Goal: Information Seeking & Learning: Check status

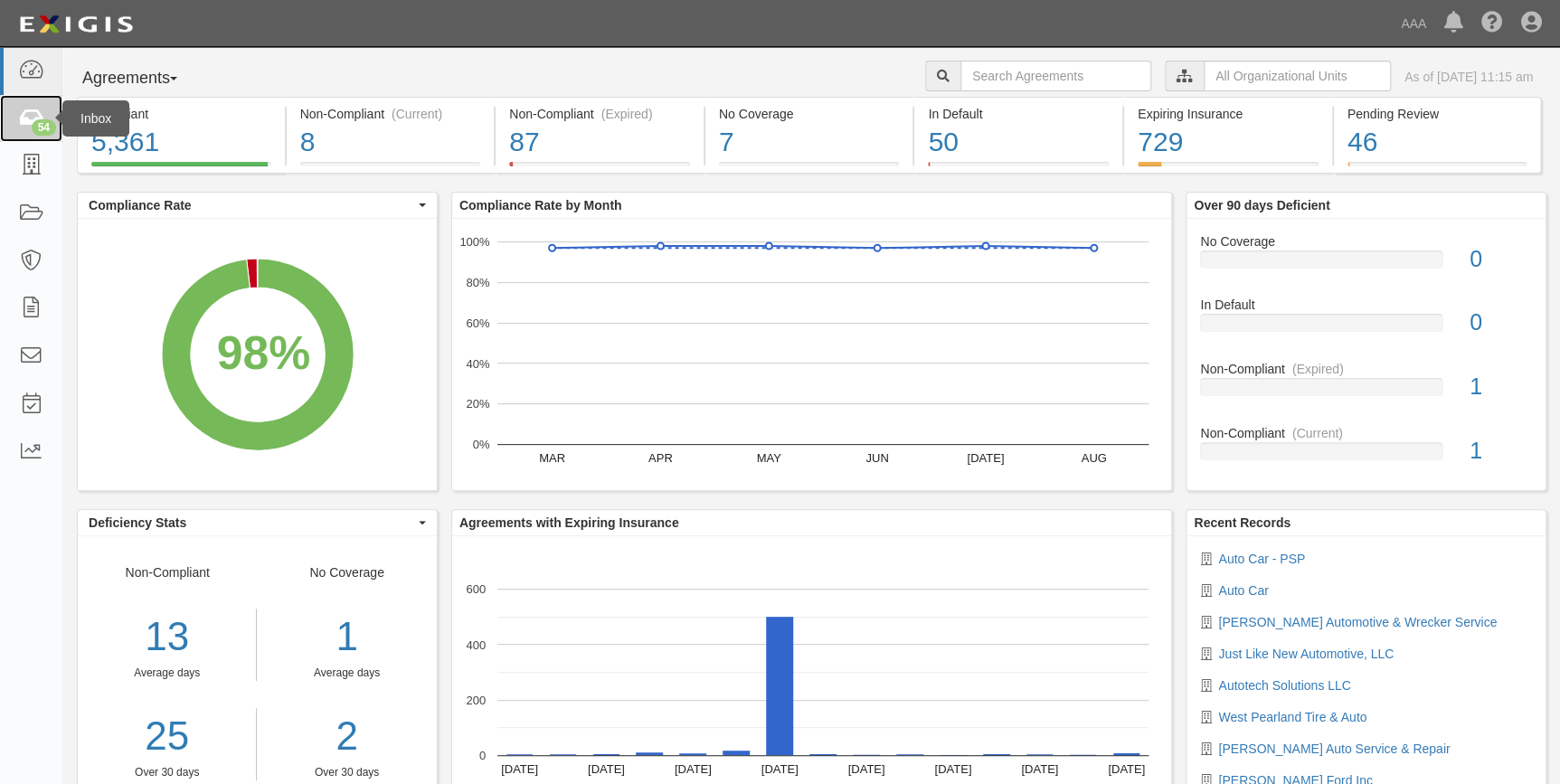
click at [27, 110] on icon at bounding box center [31, 118] width 25 height 21
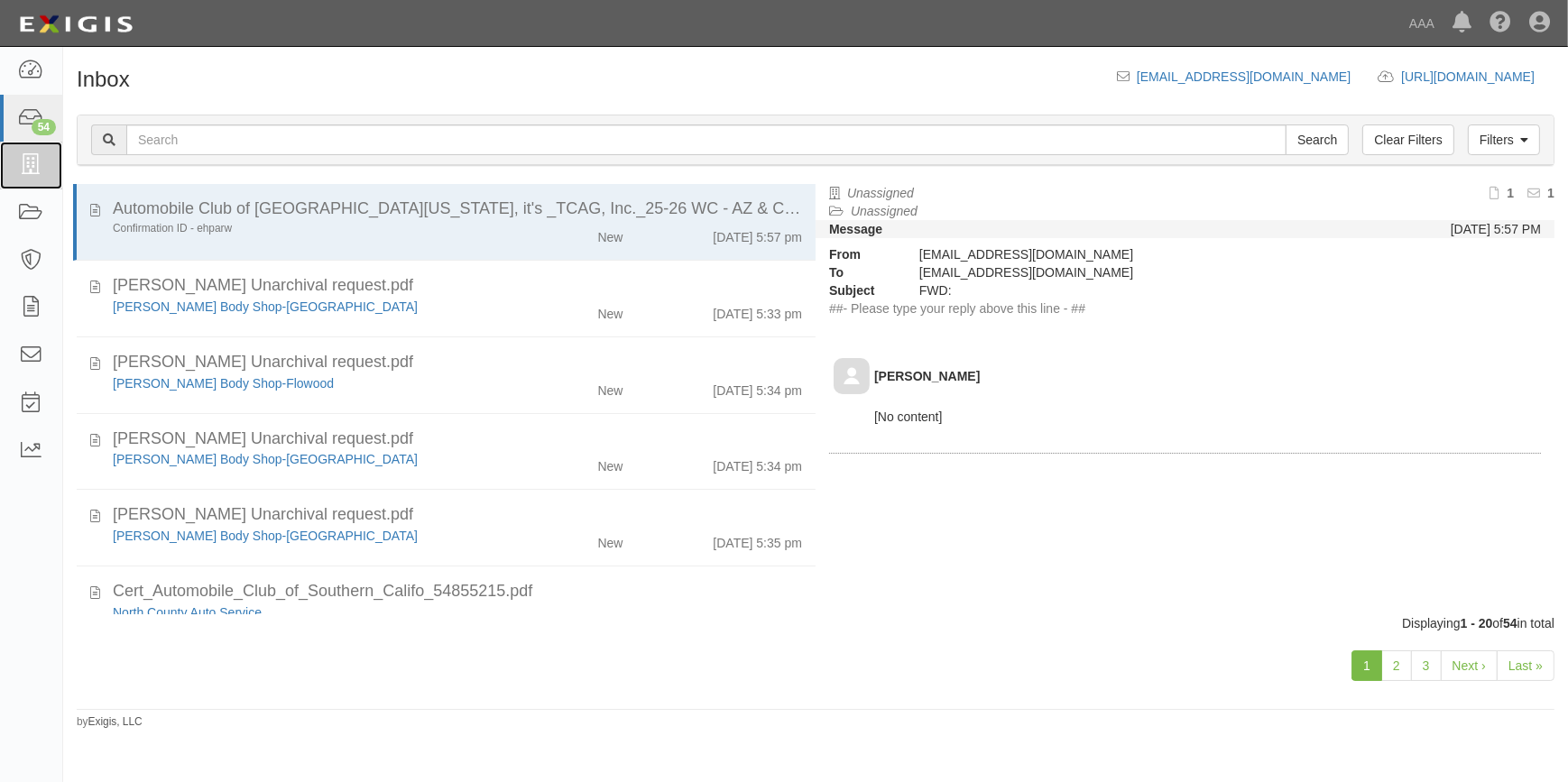
click at [22, 164] on icon at bounding box center [31, 165] width 25 height 21
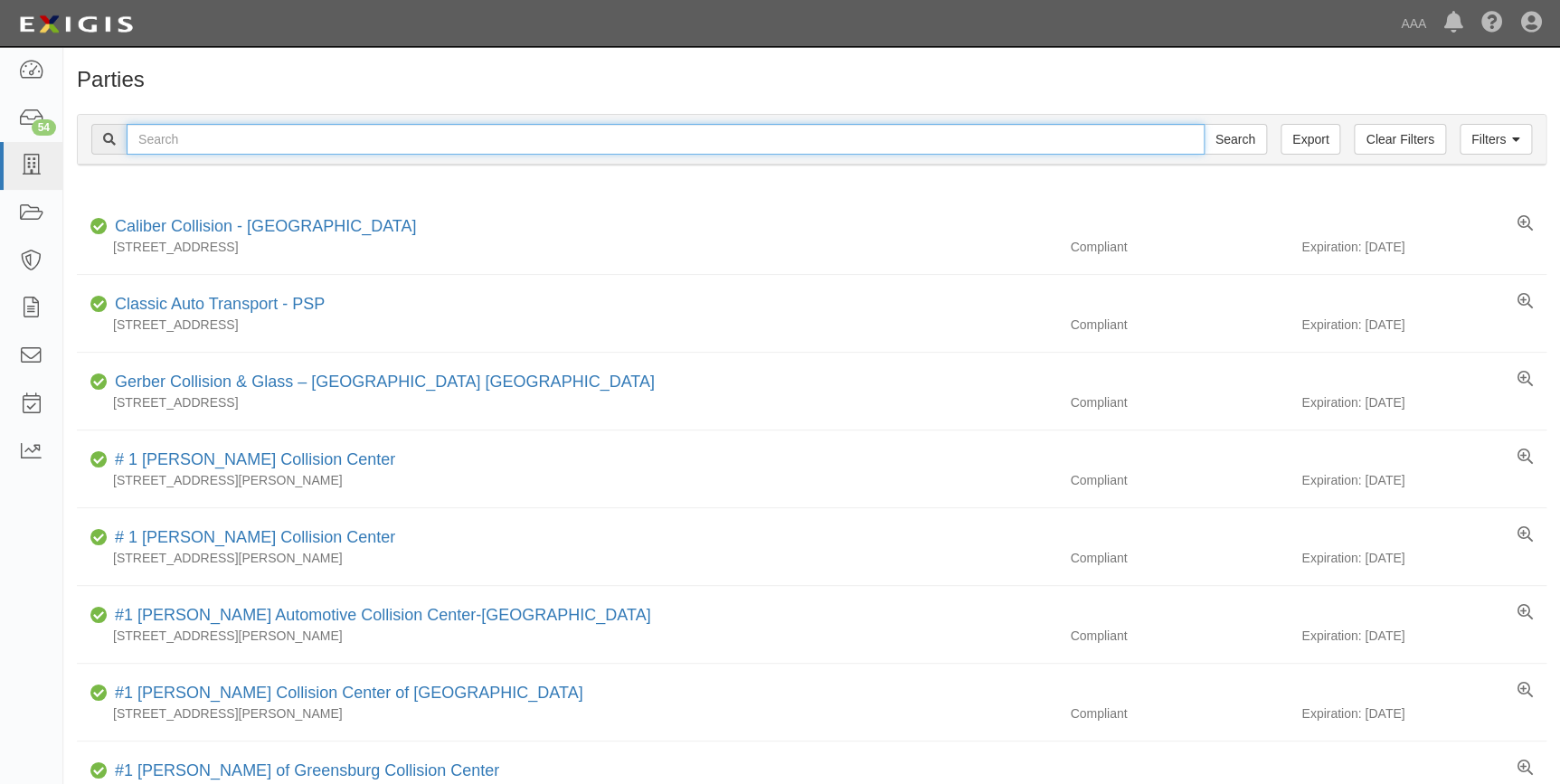
click at [190, 142] on input "text" at bounding box center [665, 139] width 1078 height 31
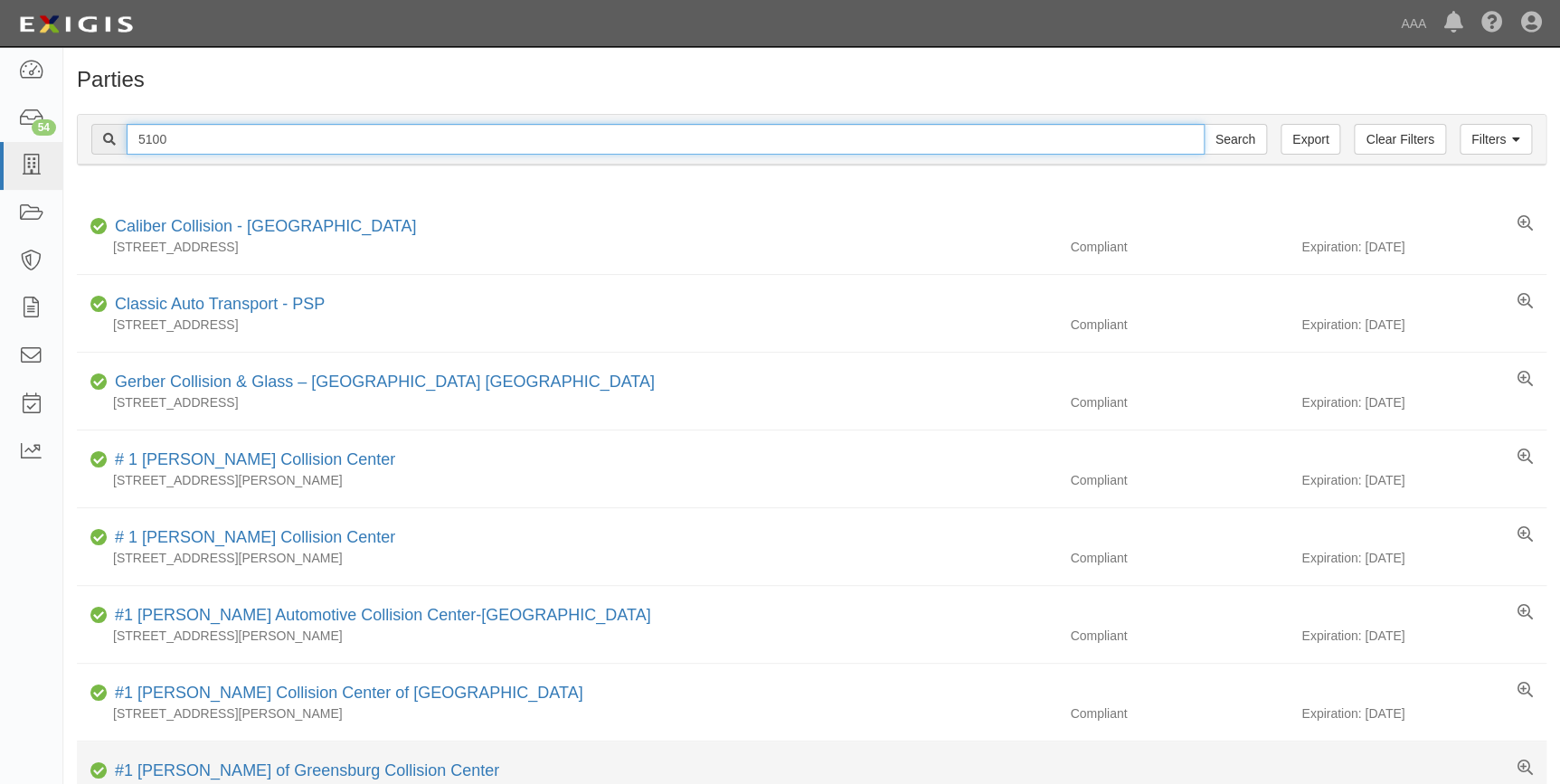
type input "5100"
click at [1204, 124] on input "Search" at bounding box center [1236, 139] width 64 height 31
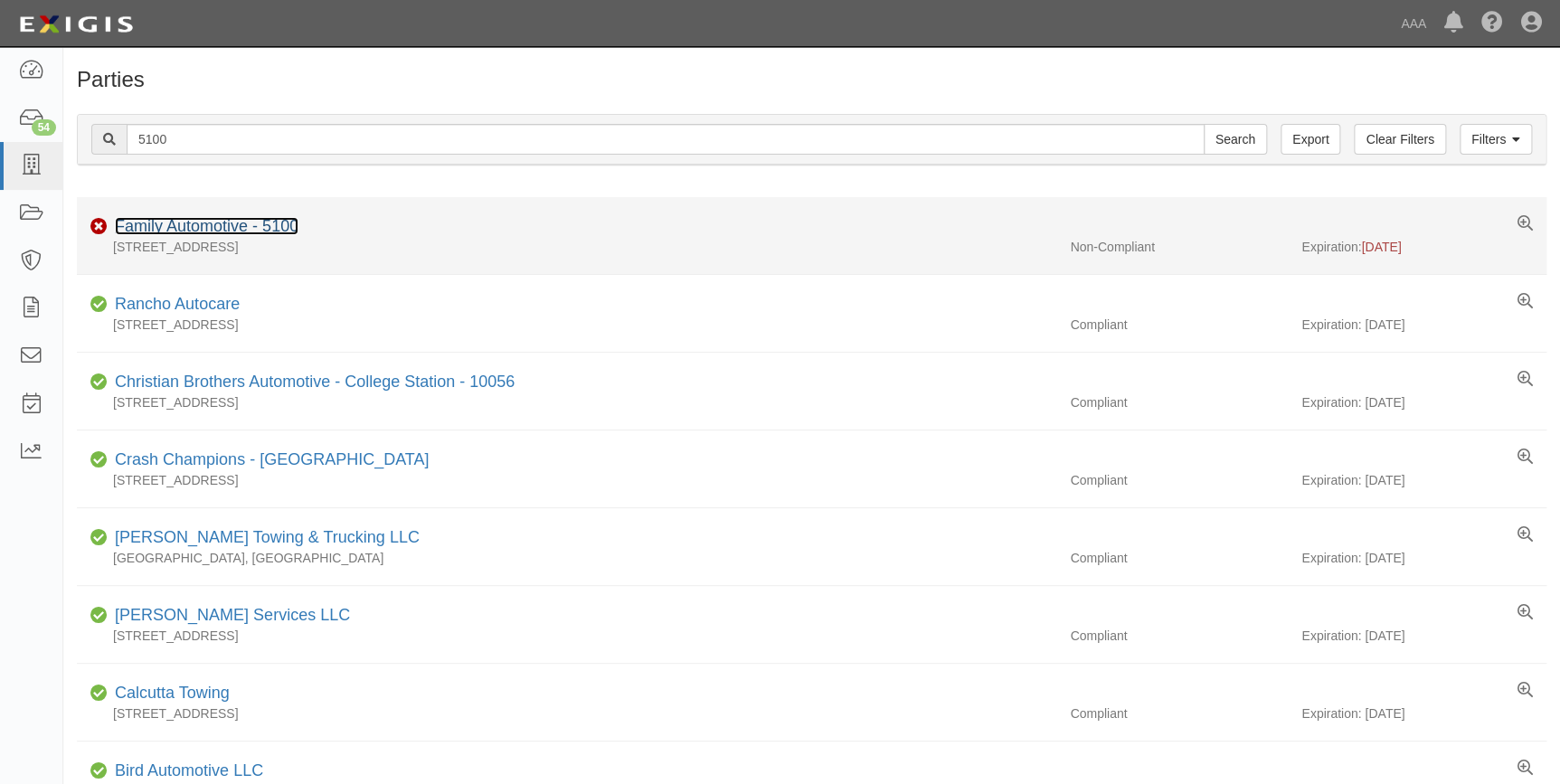
click at [193, 226] on link "Family Automotive - 5100" at bounding box center [206, 226] width 184 height 18
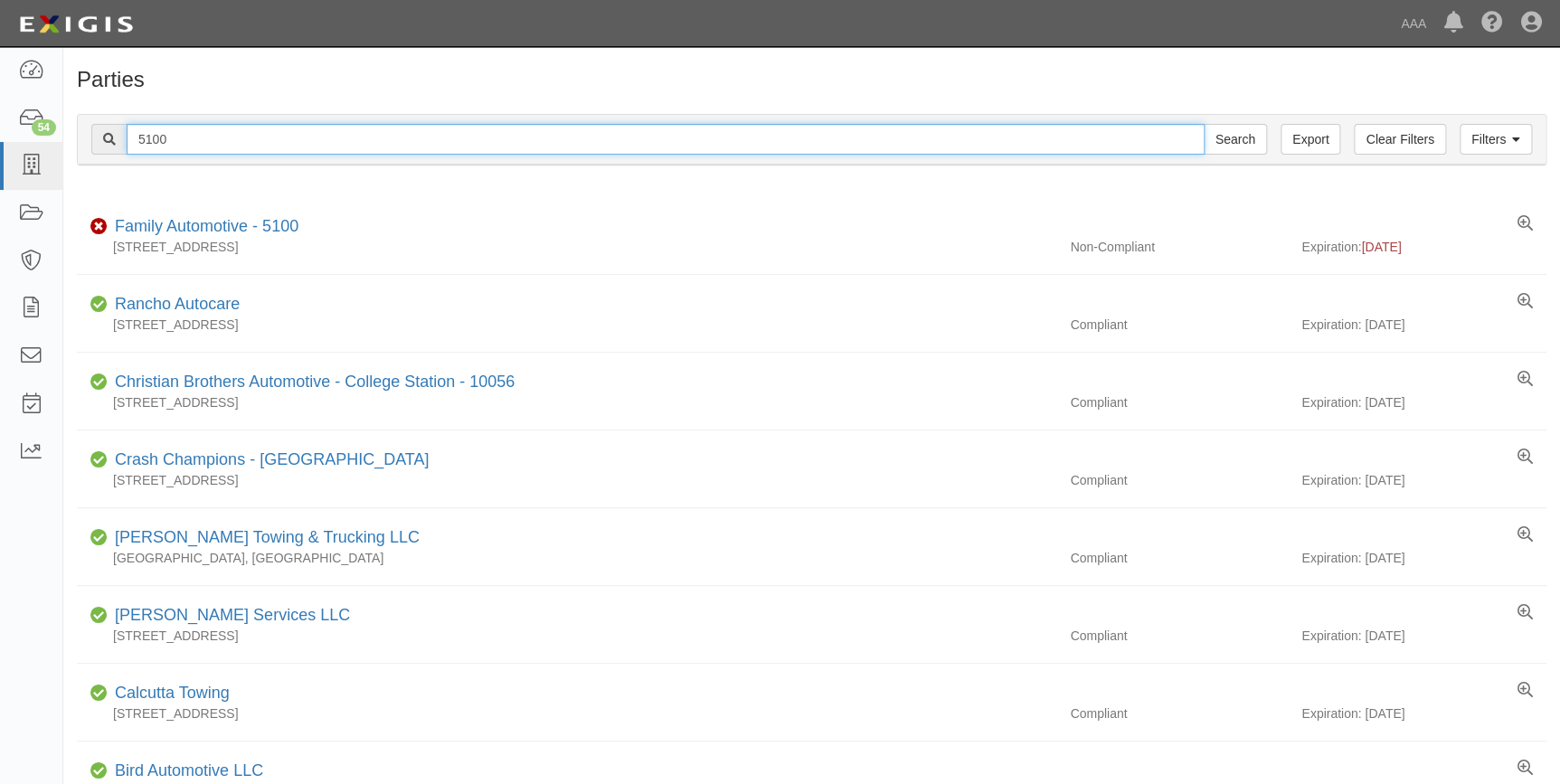
drag, startPoint x: 178, startPoint y: 139, endPoint x: 111, endPoint y: 148, distance: 67.6
click at [111, 148] on div "5100 Search" at bounding box center [680, 139] width 1176 height 31
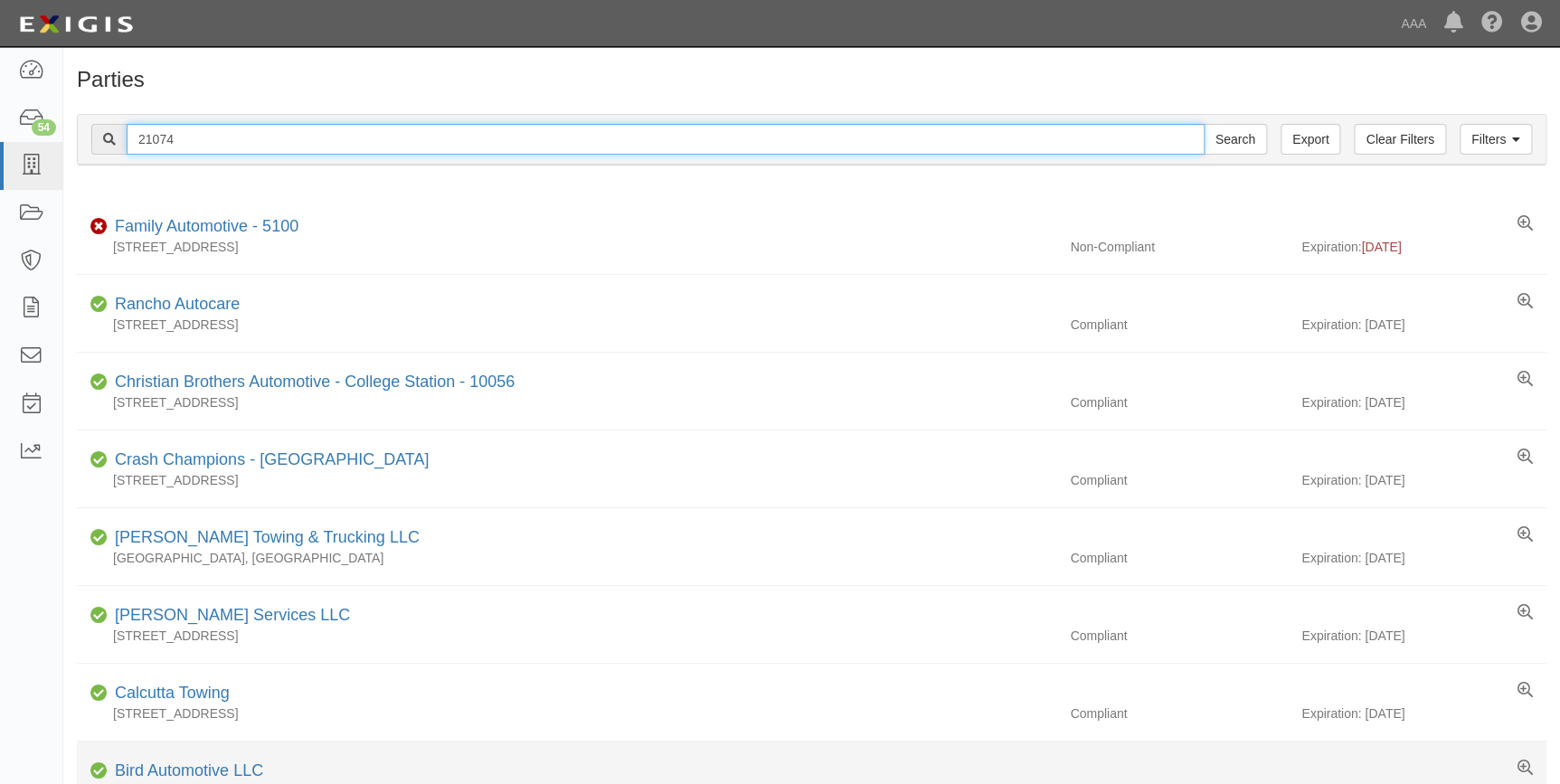
type input "21074"
click at [1204, 124] on input "Search" at bounding box center [1236, 139] width 64 height 31
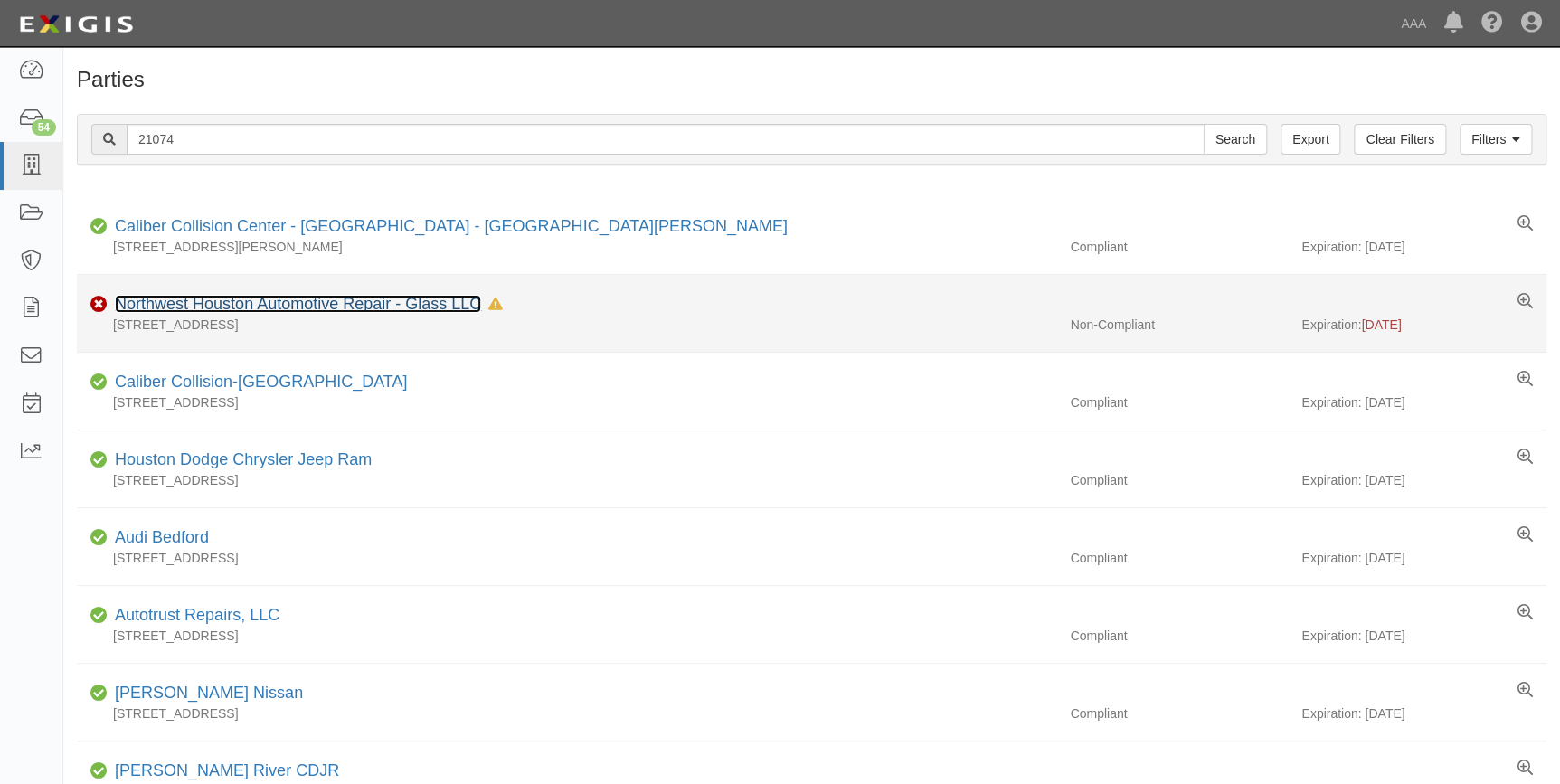
click at [204, 297] on link "Northwest Houston Automotive Repair - Glass LLC" at bounding box center [297, 303] width 366 height 18
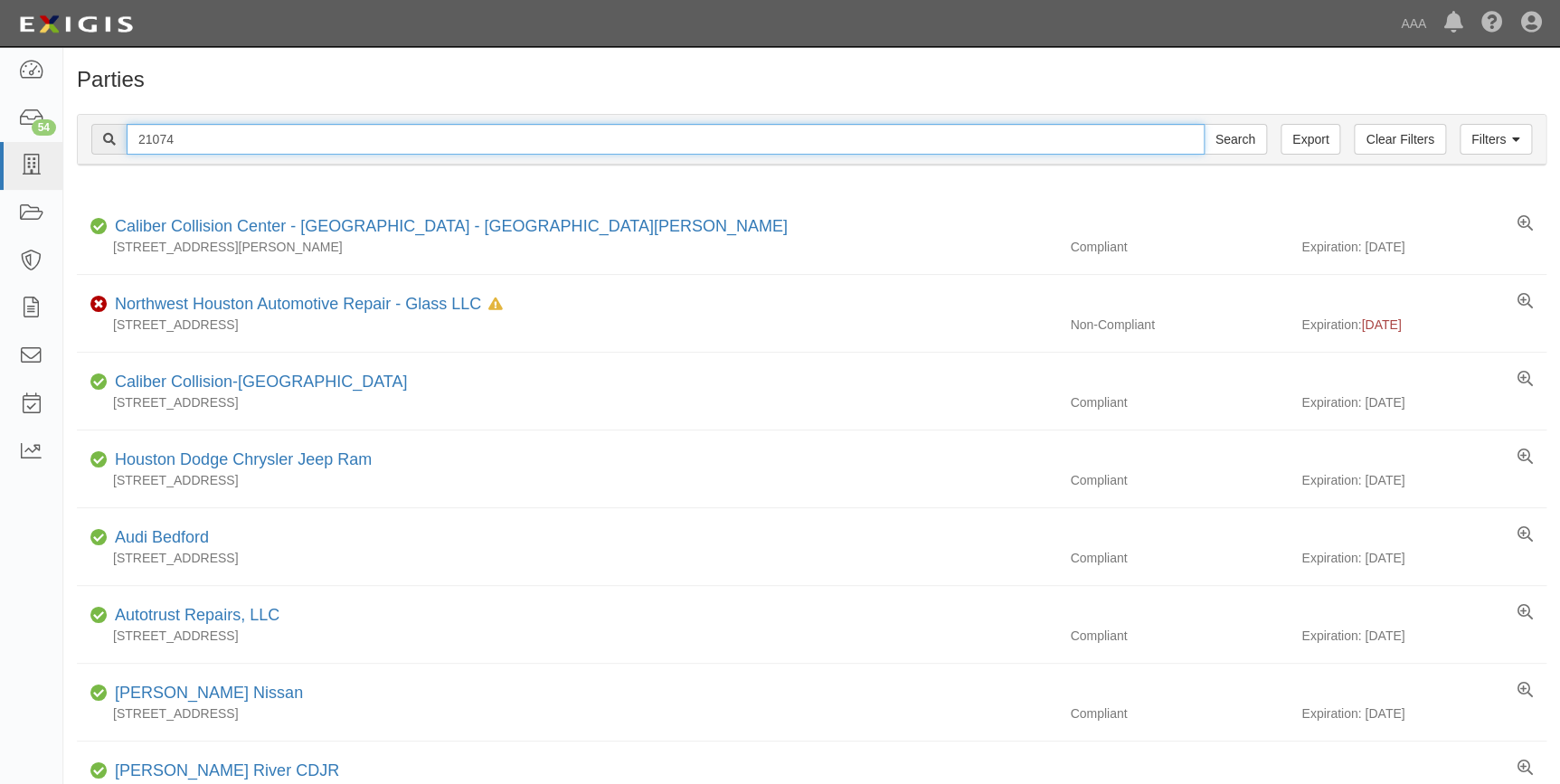
drag, startPoint x: 263, startPoint y: 150, endPoint x: 85, endPoint y: 157, distance: 178.1
click at [86, 156] on div "Filters Clear Filters Export 21074 Search Filters" at bounding box center [811, 139] width 1467 height 50
type input "22924"
click at [1204, 124] on input "Search" at bounding box center [1236, 139] width 64 height 31
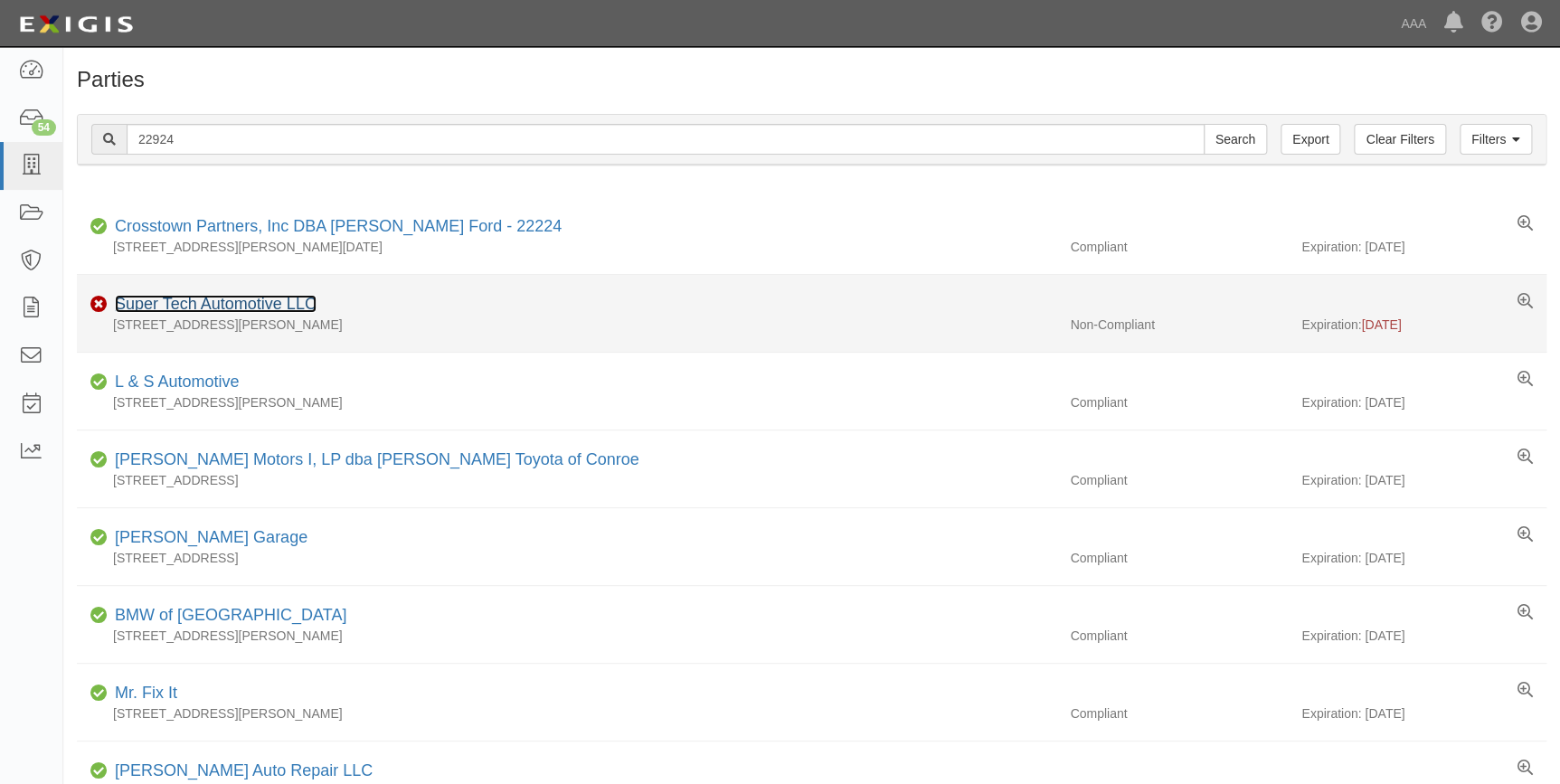
click at [185, 302] on link "Super Tech Automotive LLC" at bounding box center [215, 303] width 202 height 18
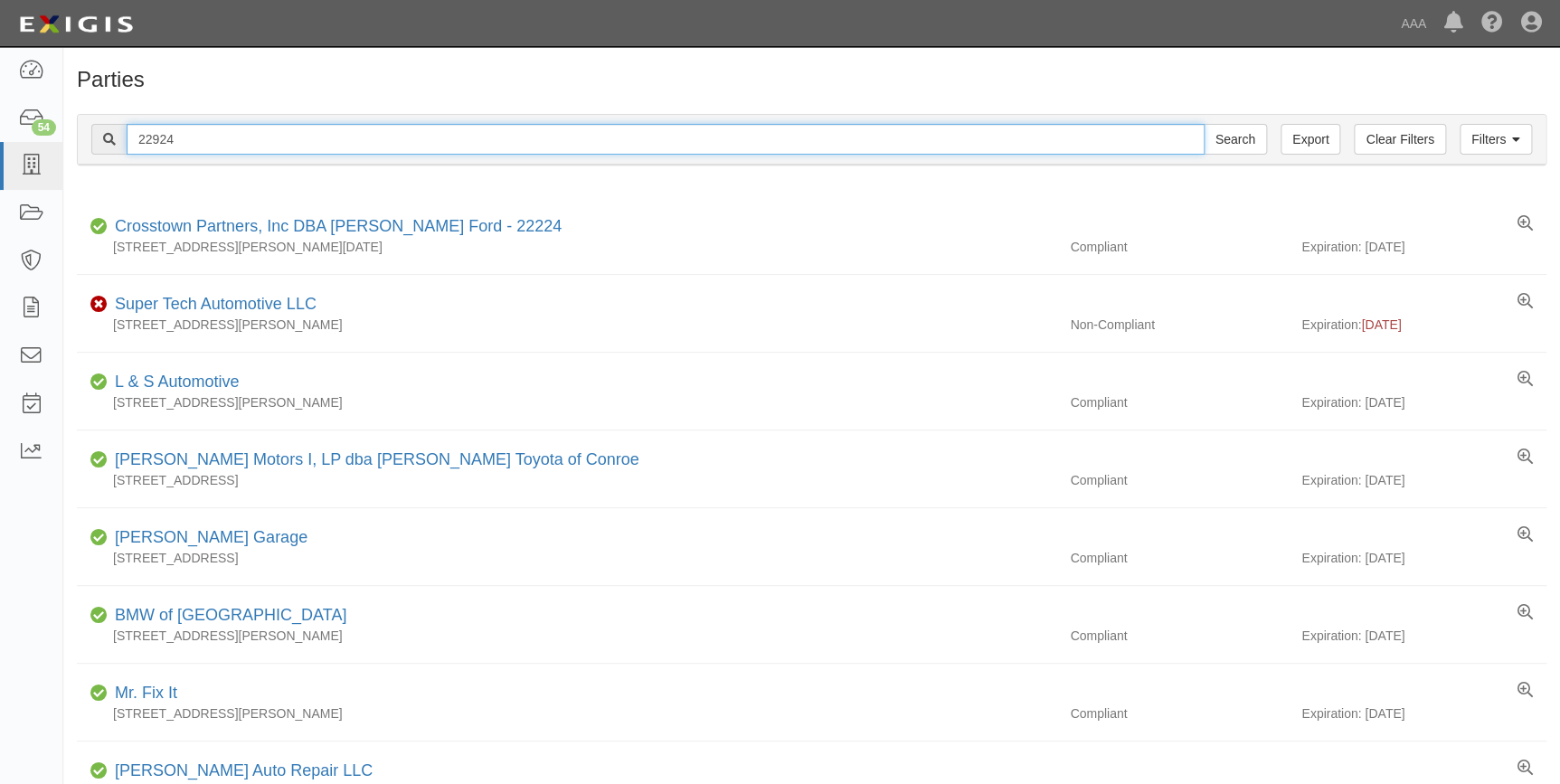
drag, startPoint x: 196, startPoint y: 136, endPoint x: 114, endPoint y: 152, distance: 83.5
click at [114, 152] on div "22924 Search" at bounding box center [680, 139] width 1176 height 31
type input "21214"
click at [1204, 124] on input "Search" at bounding box center [1236, 139] width 64 height 31
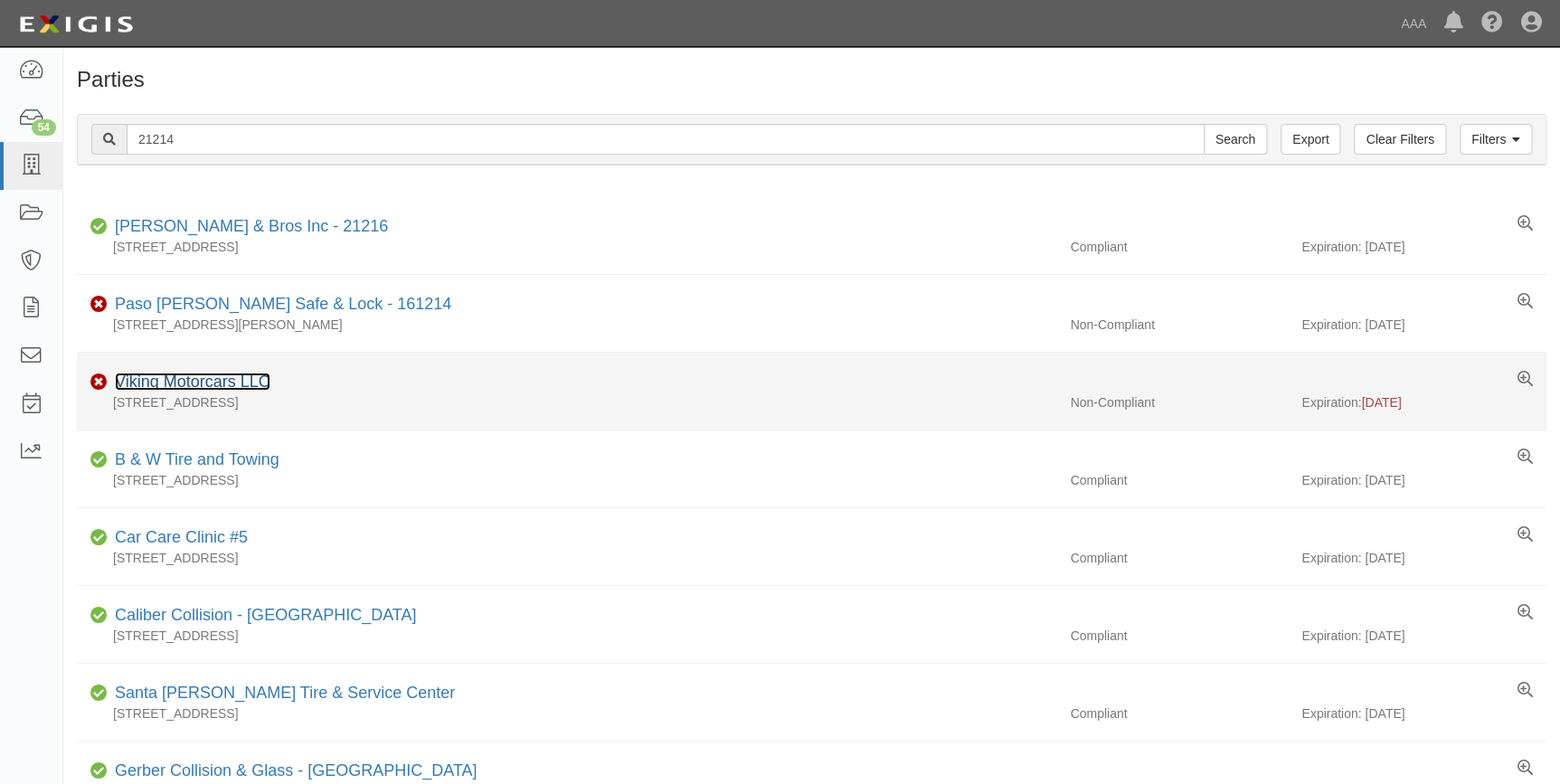
click at [194, 381] on link "Viking Motorcars LLC" at bounding box center [192, 382] width 155 height 18
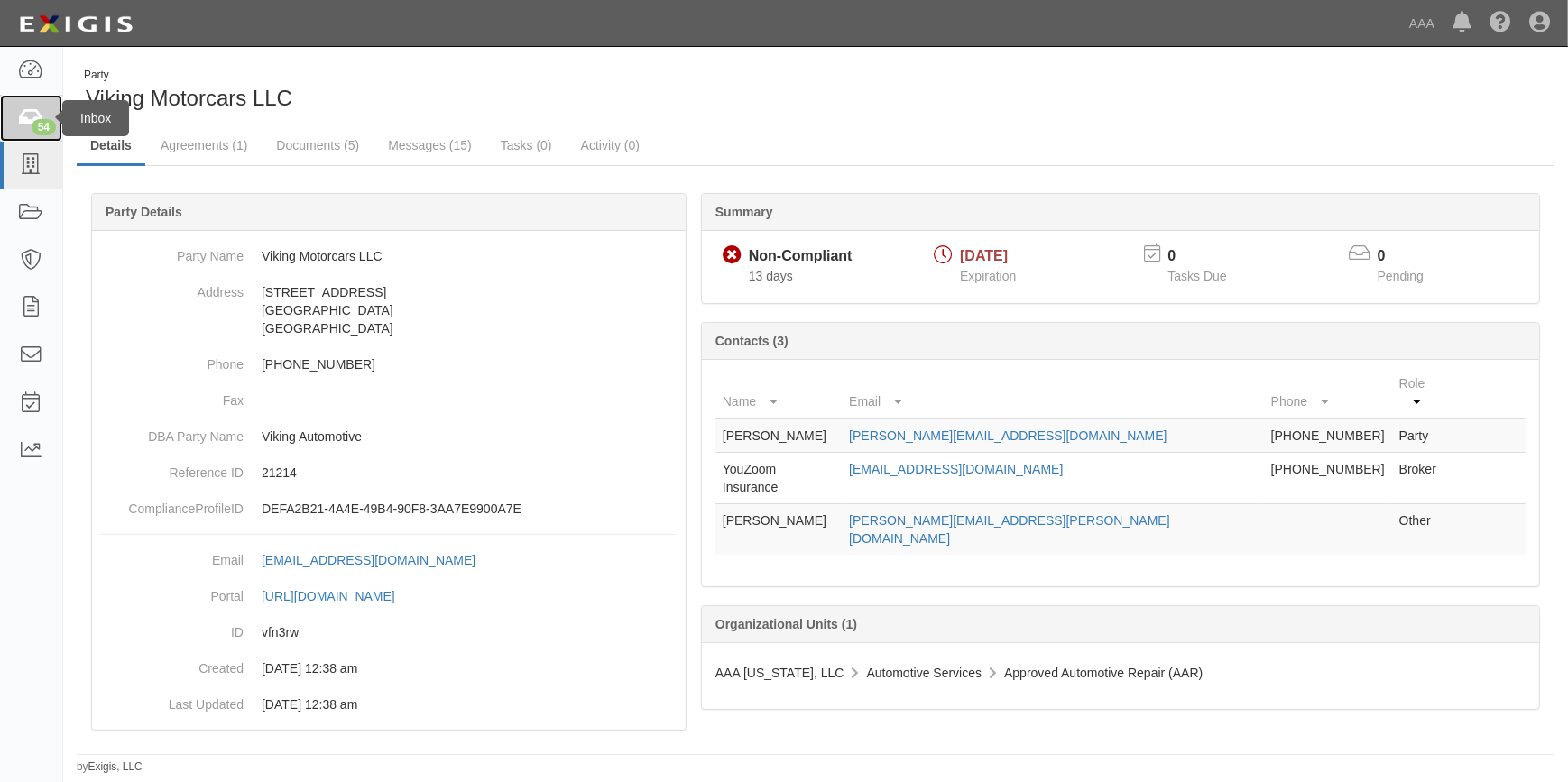
click at [34, 118] on icon at bounding box center [31, 118] width 25 height 21
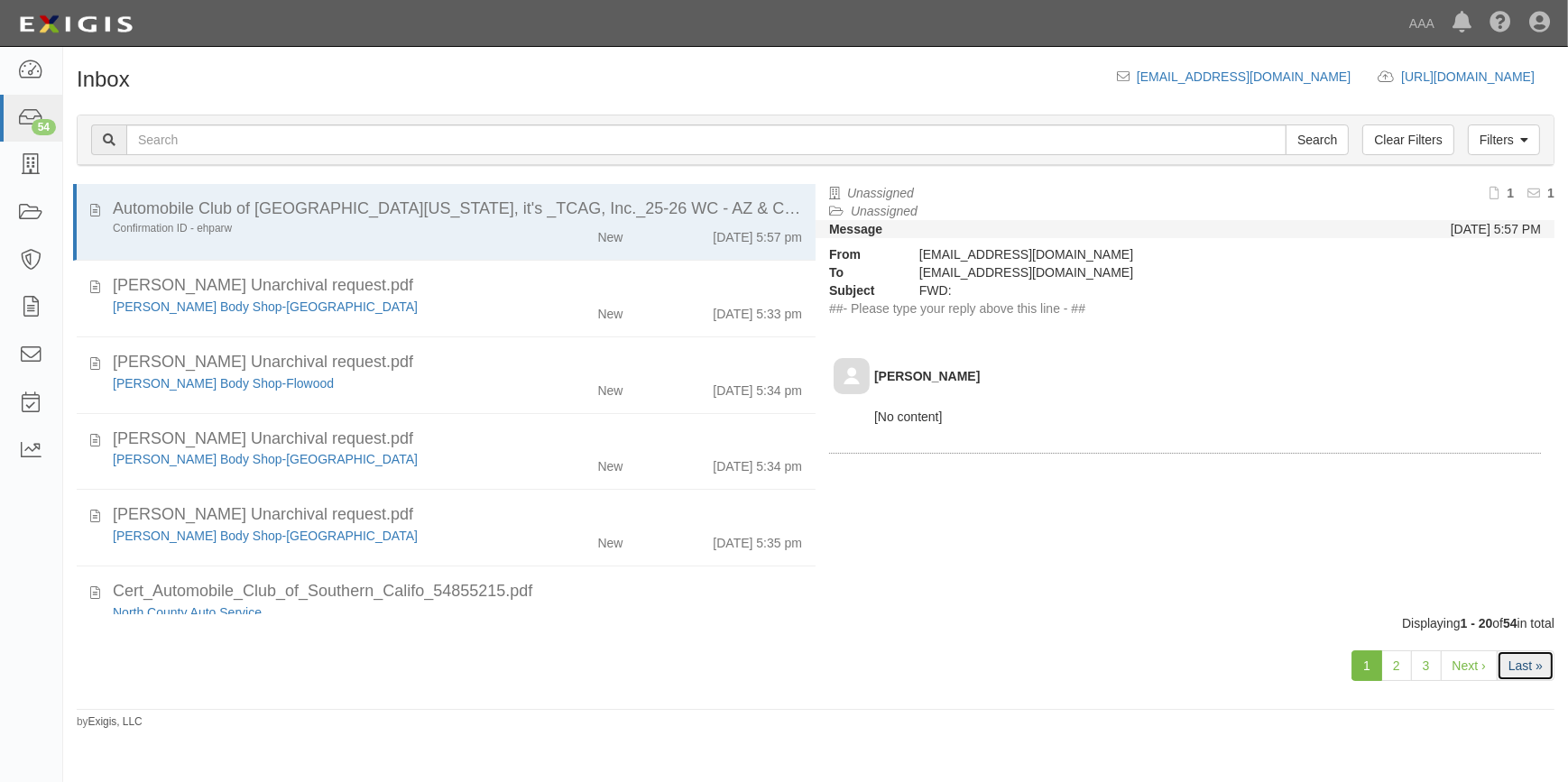
click at [1533, 669] on link "Last »" at bounding box center [1525, 666] width 58 height 31
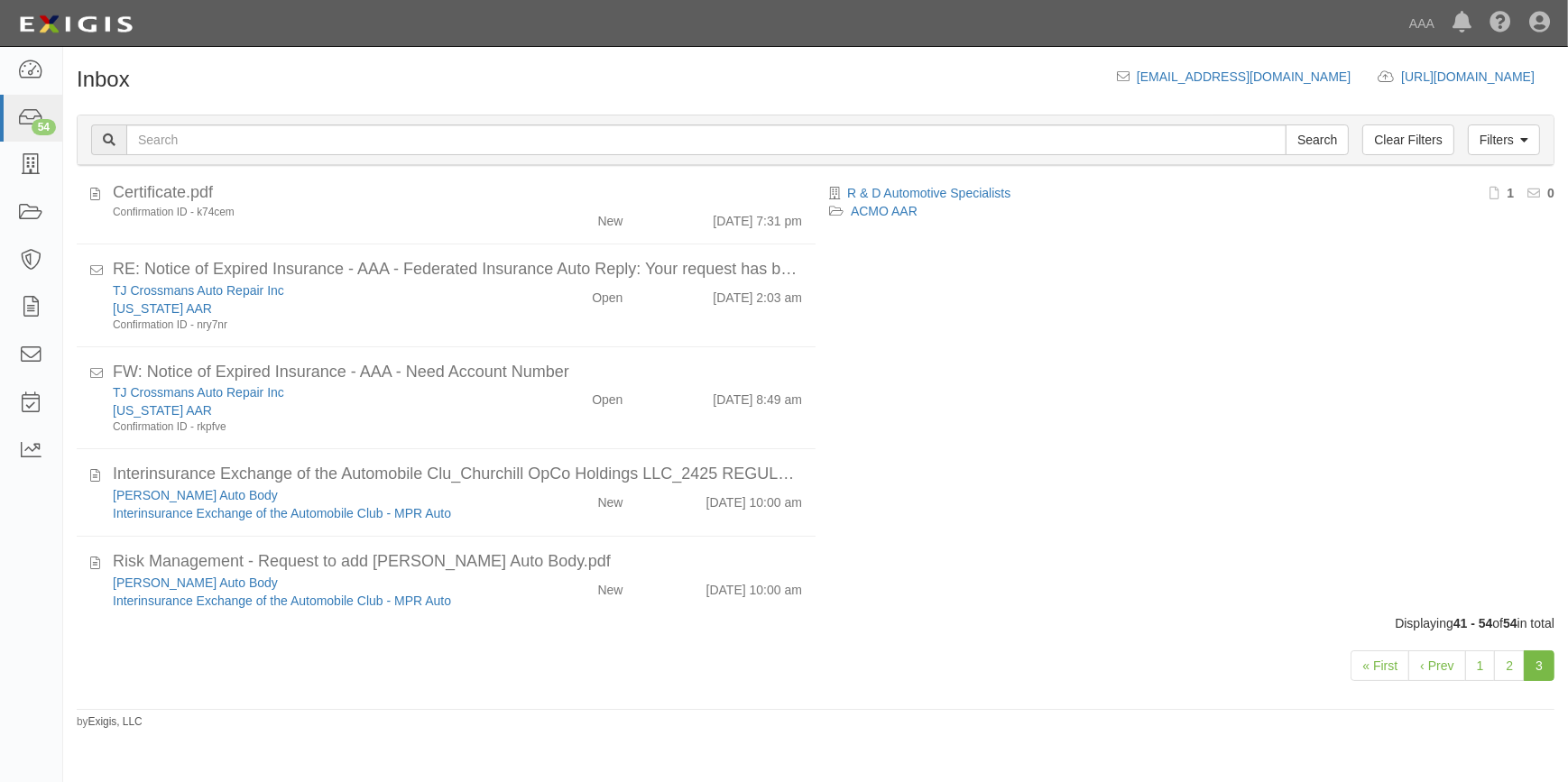
scroll to position [356, 0]
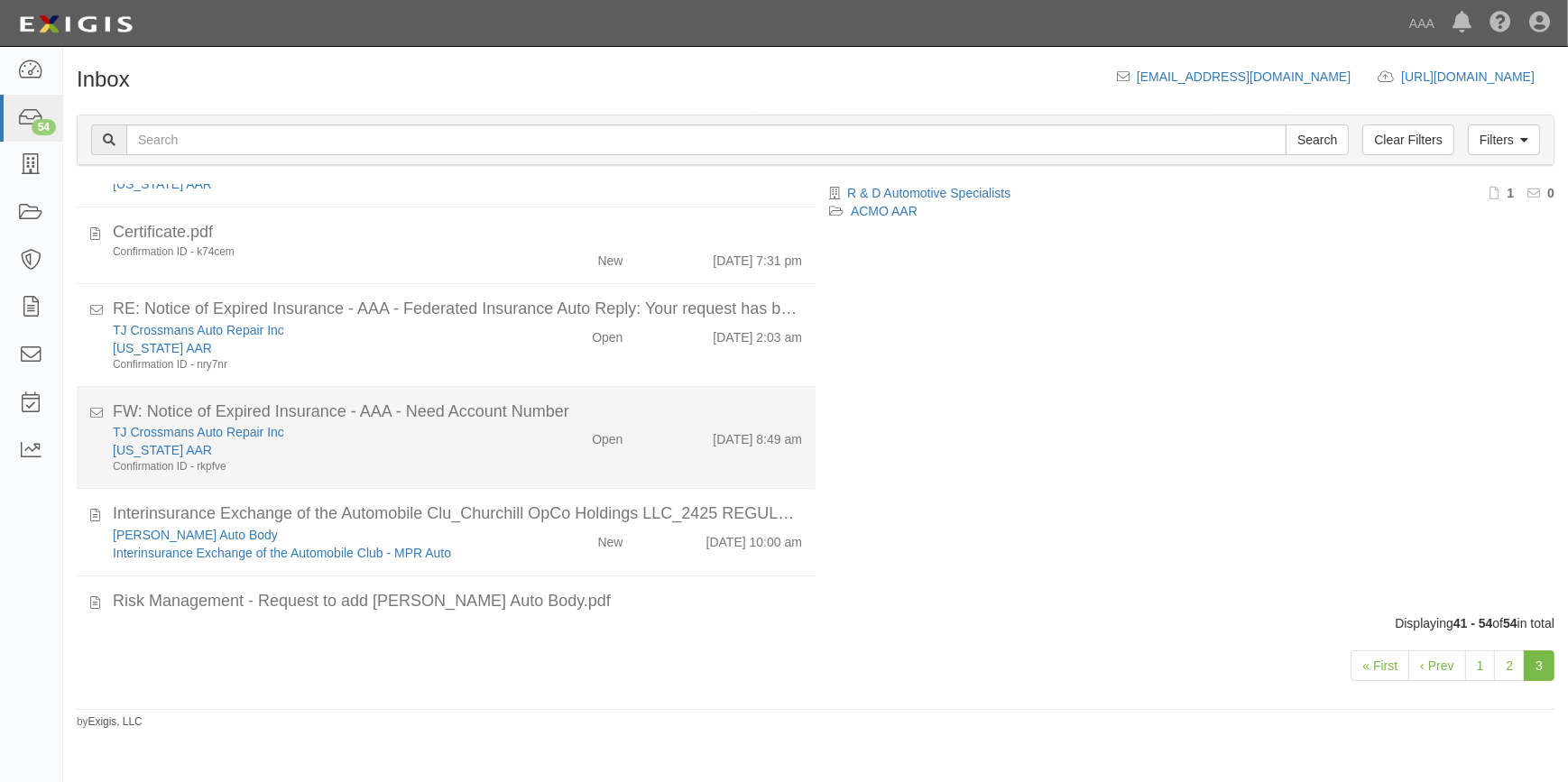
click at [390, 457] on div "[US_STATE] AAR" at bounding box center [307, 450] width 391 height 18
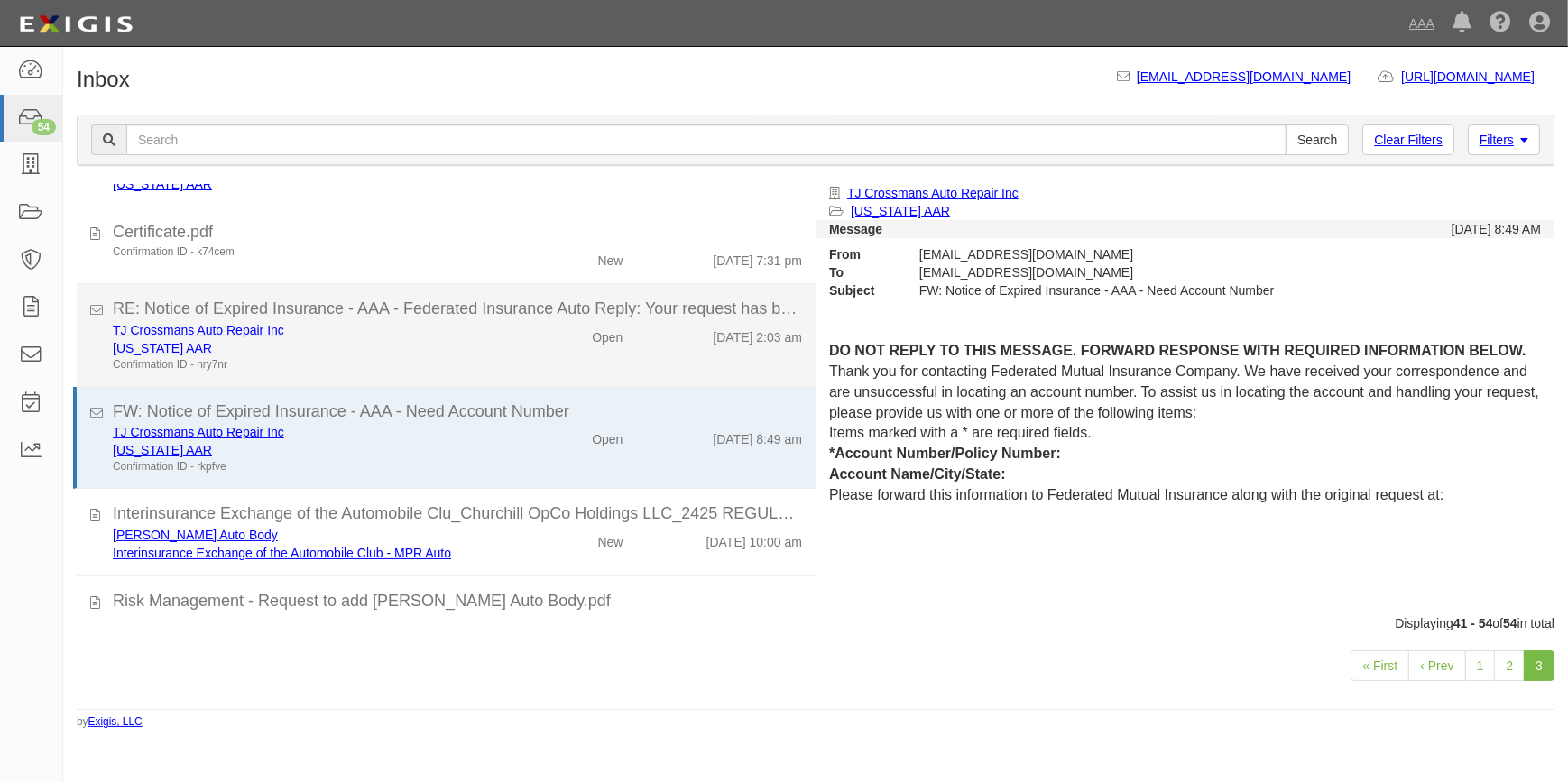
click at [377, 365] on div "Confirmation ID - nry7nr" at bounding box center [307, 364] width 391 height 15
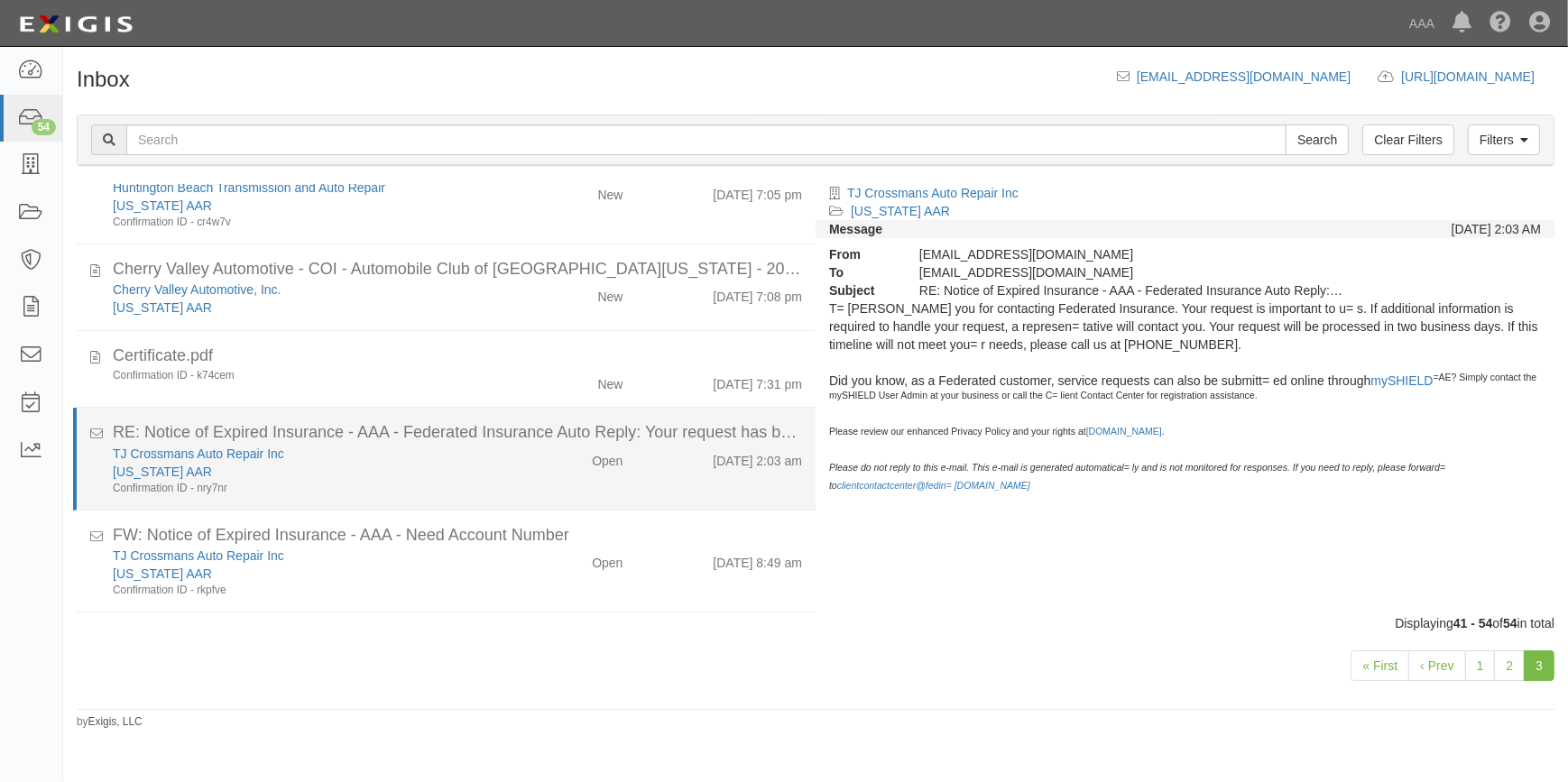
scroll to position [192, 0]
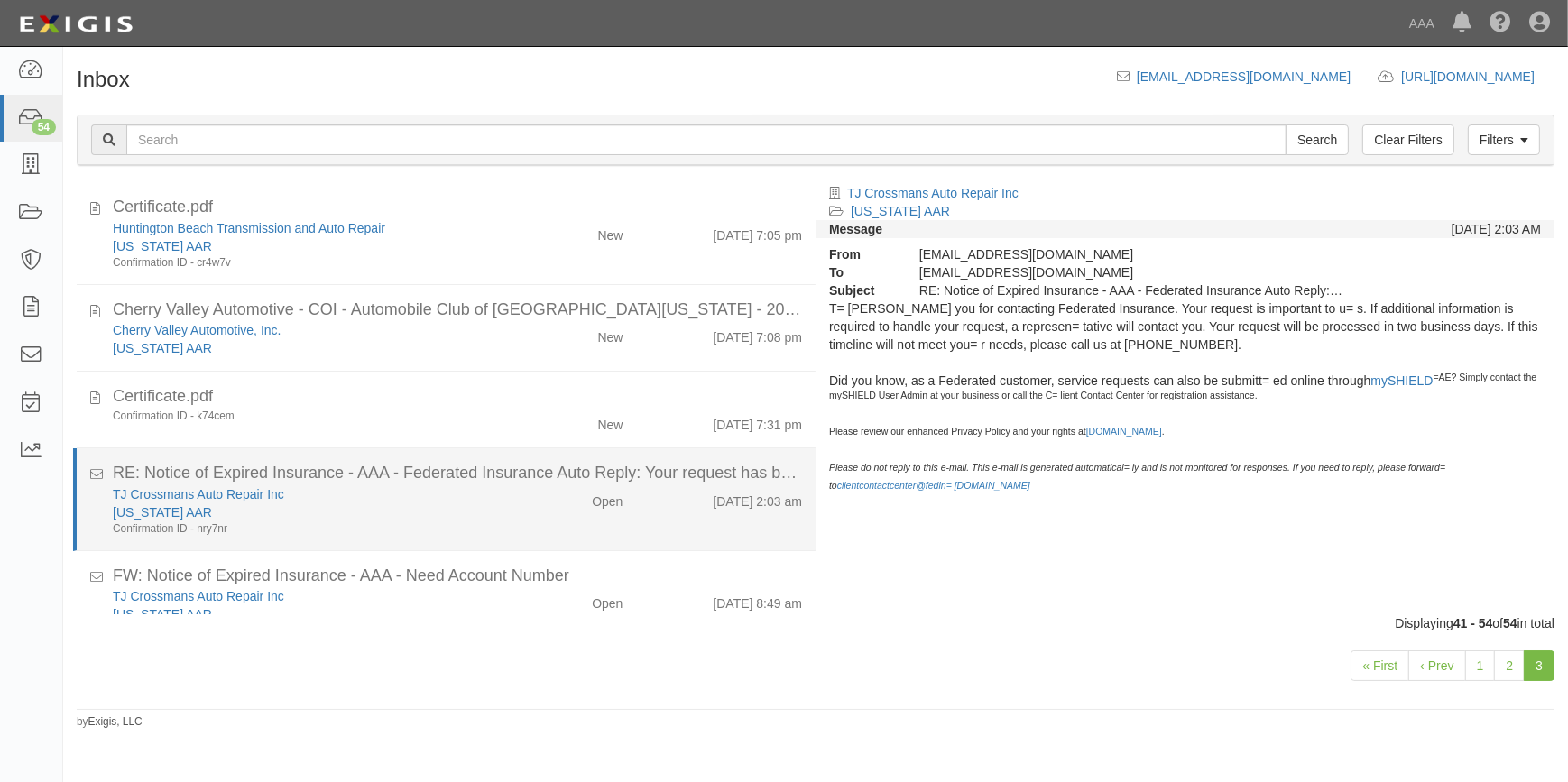
click at [377, 367] on li "Cherry Valley Automotive - COI - Automobile Club of Southern California - 2025 …" at bounding box center [446, 329] width 739 height 88
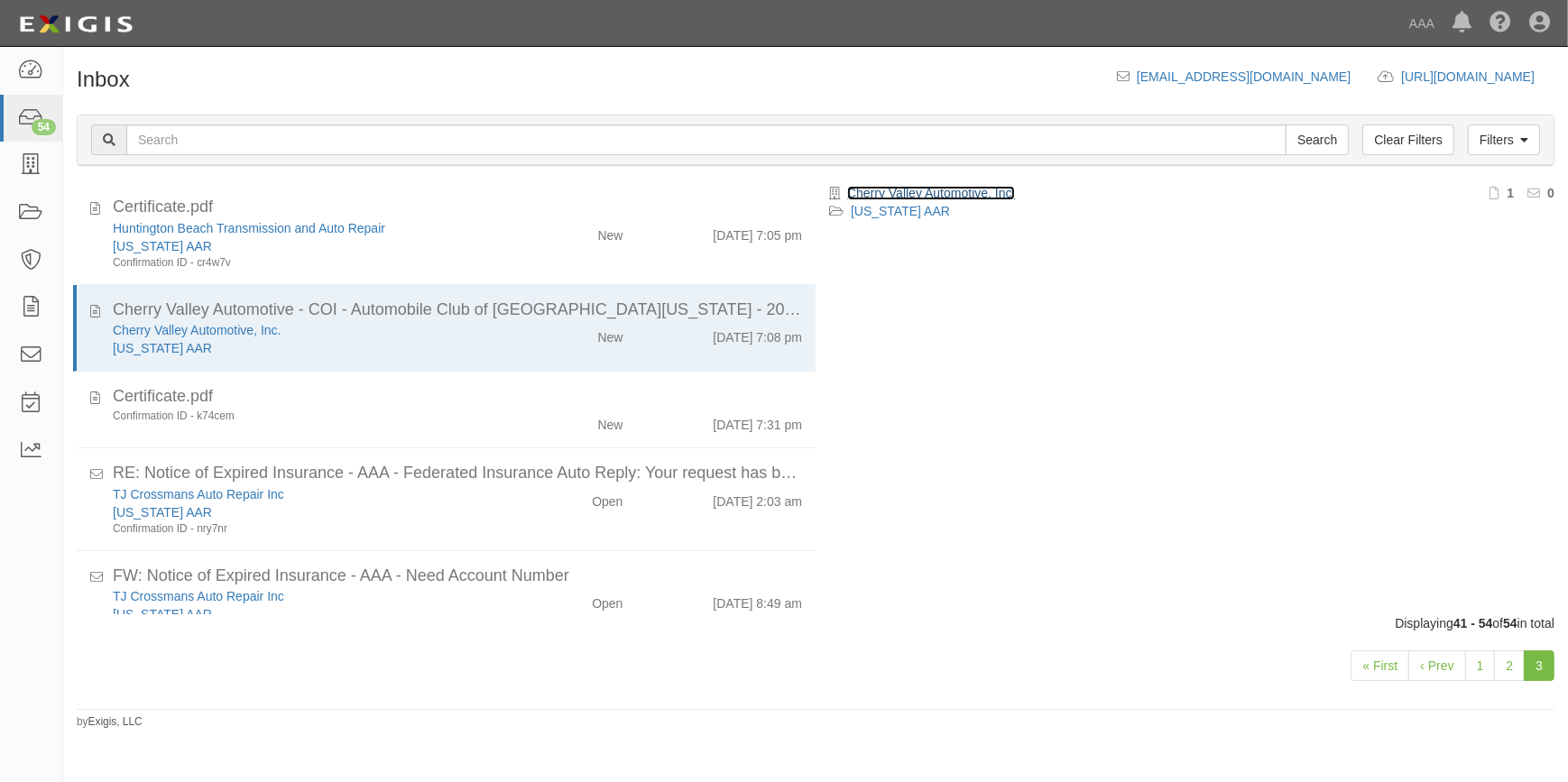
click at [934, 189] on link "Cherry Valley Automotive, Inc." at bounding box center [931, 193] width 168 height 14
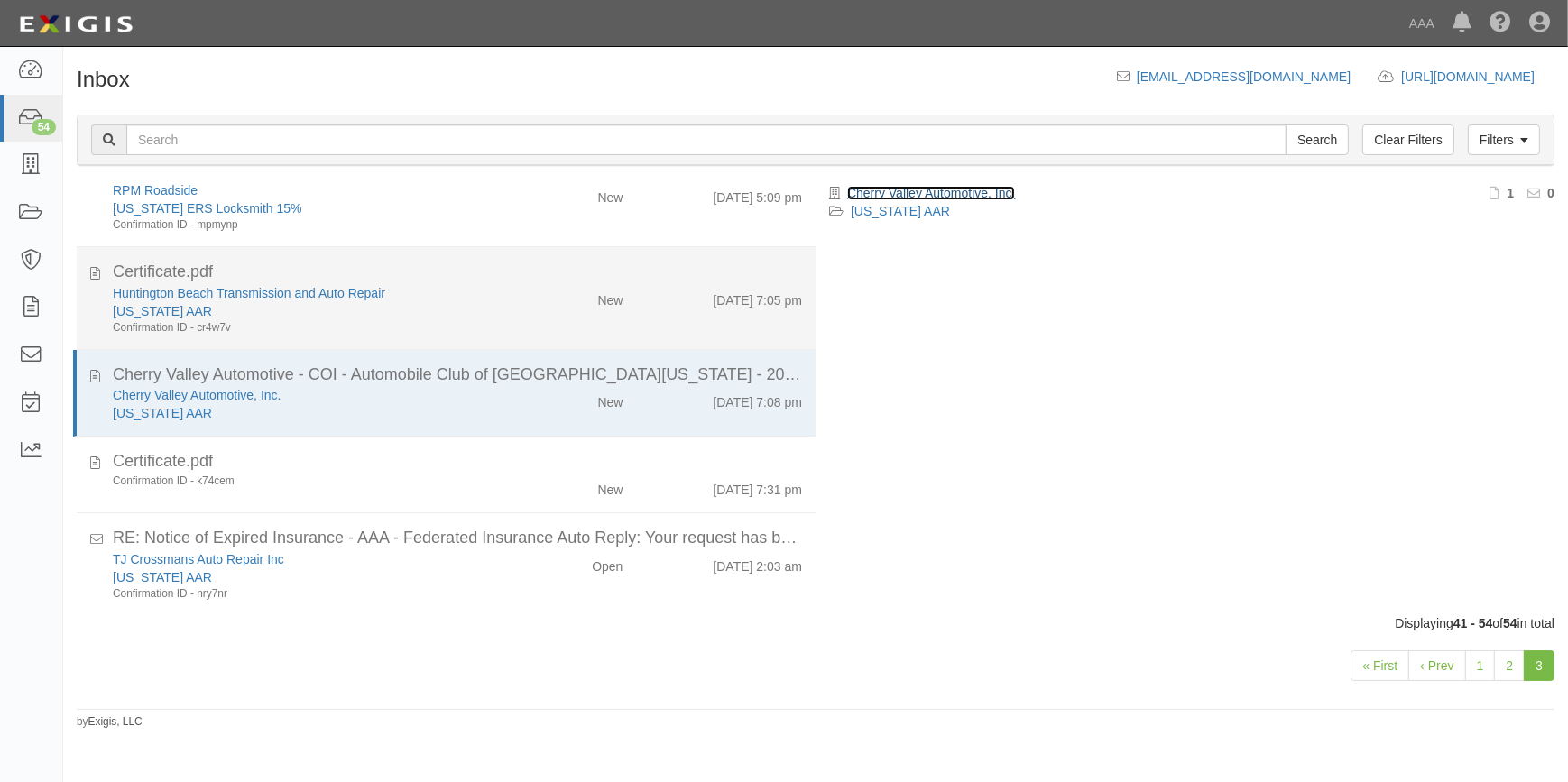
scroll to position [28, 0]
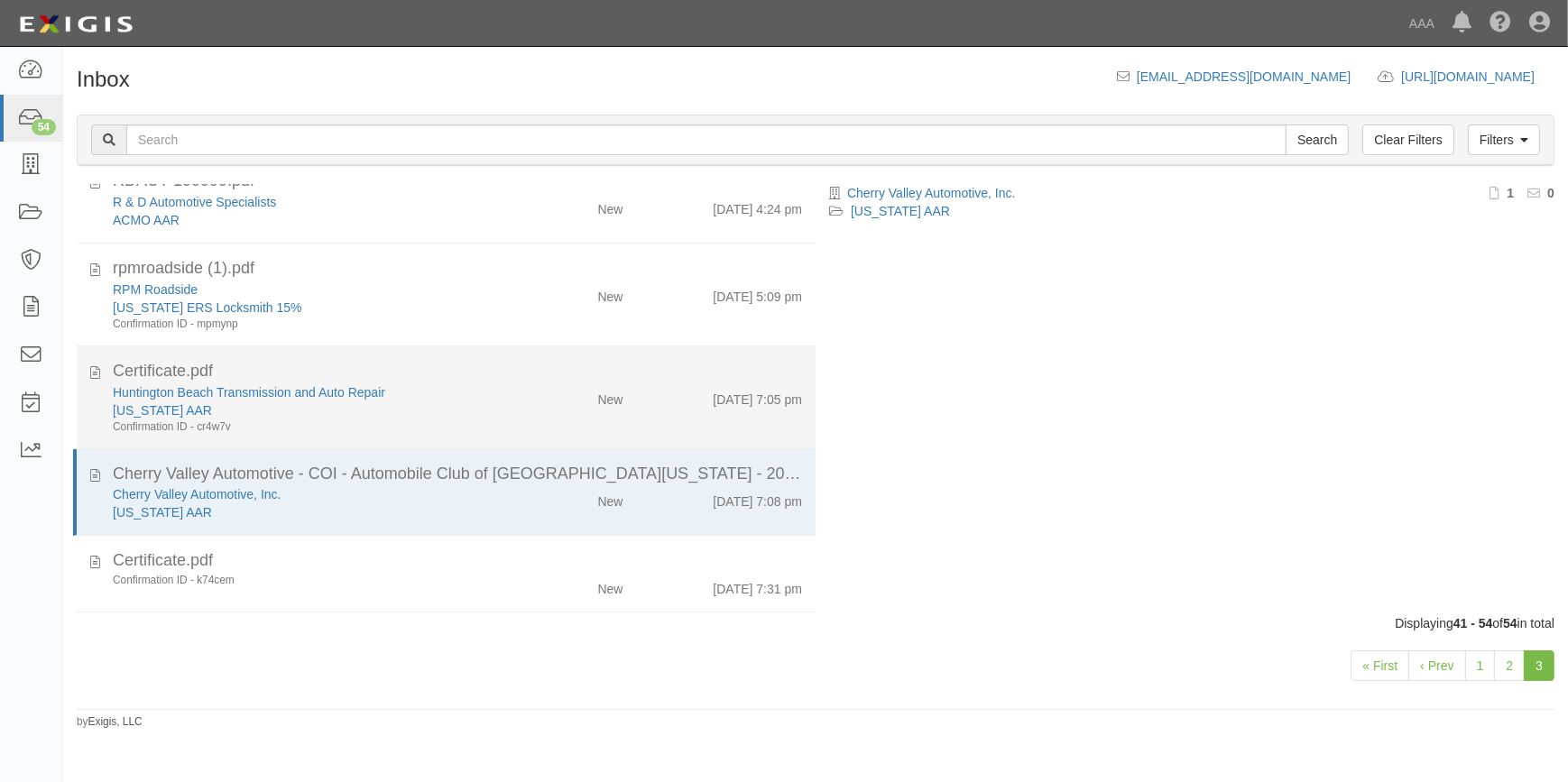
click at [397, 383] on div "Huntington Beach Transmission and Auto Repair" at bounding box center [307, 392] width 391 height 18
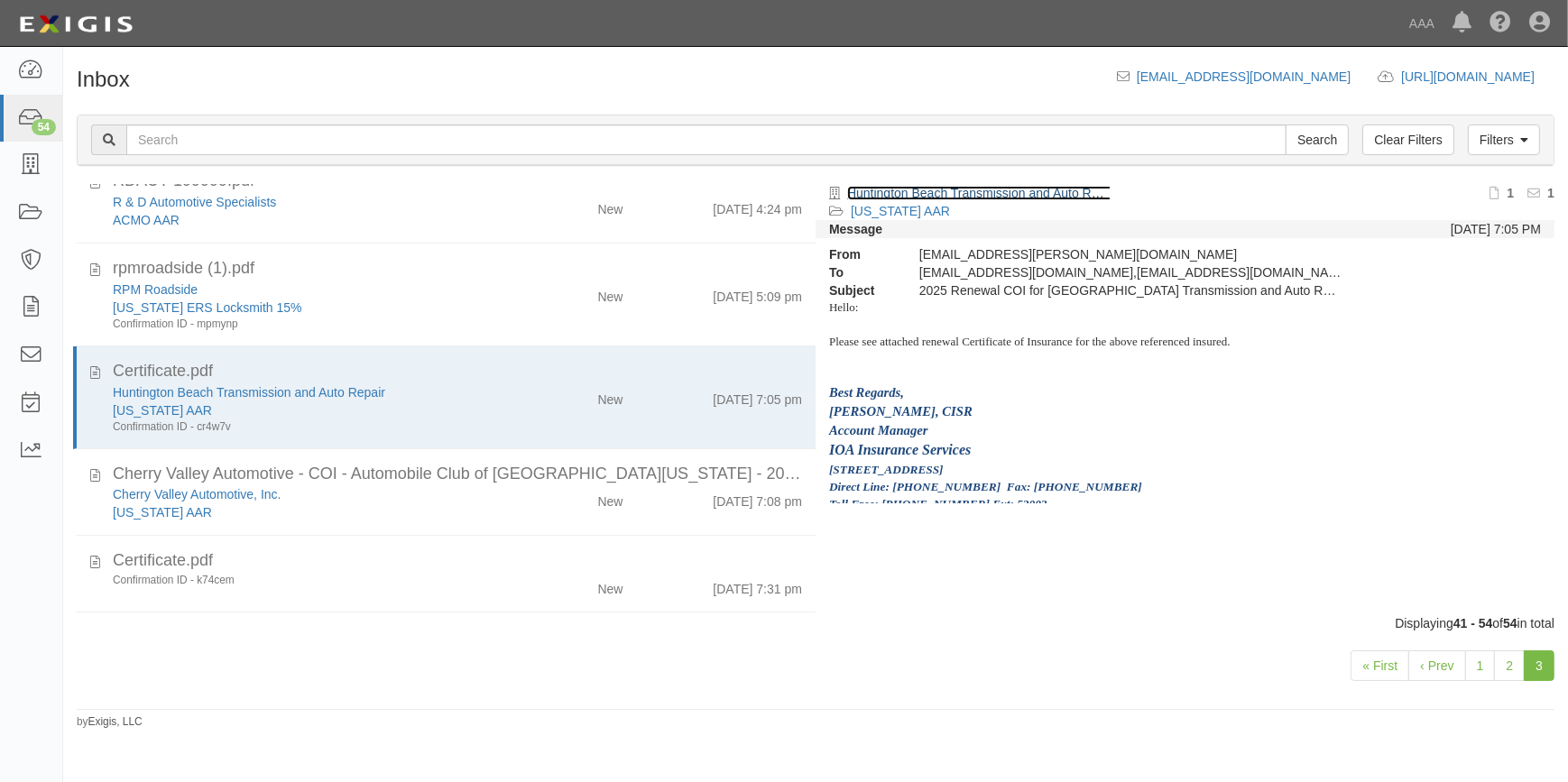
click at [969, 195] on link "Huntington Beach Transmission and Auto Repair" at bounding box center [983, 193] width 273 height 14
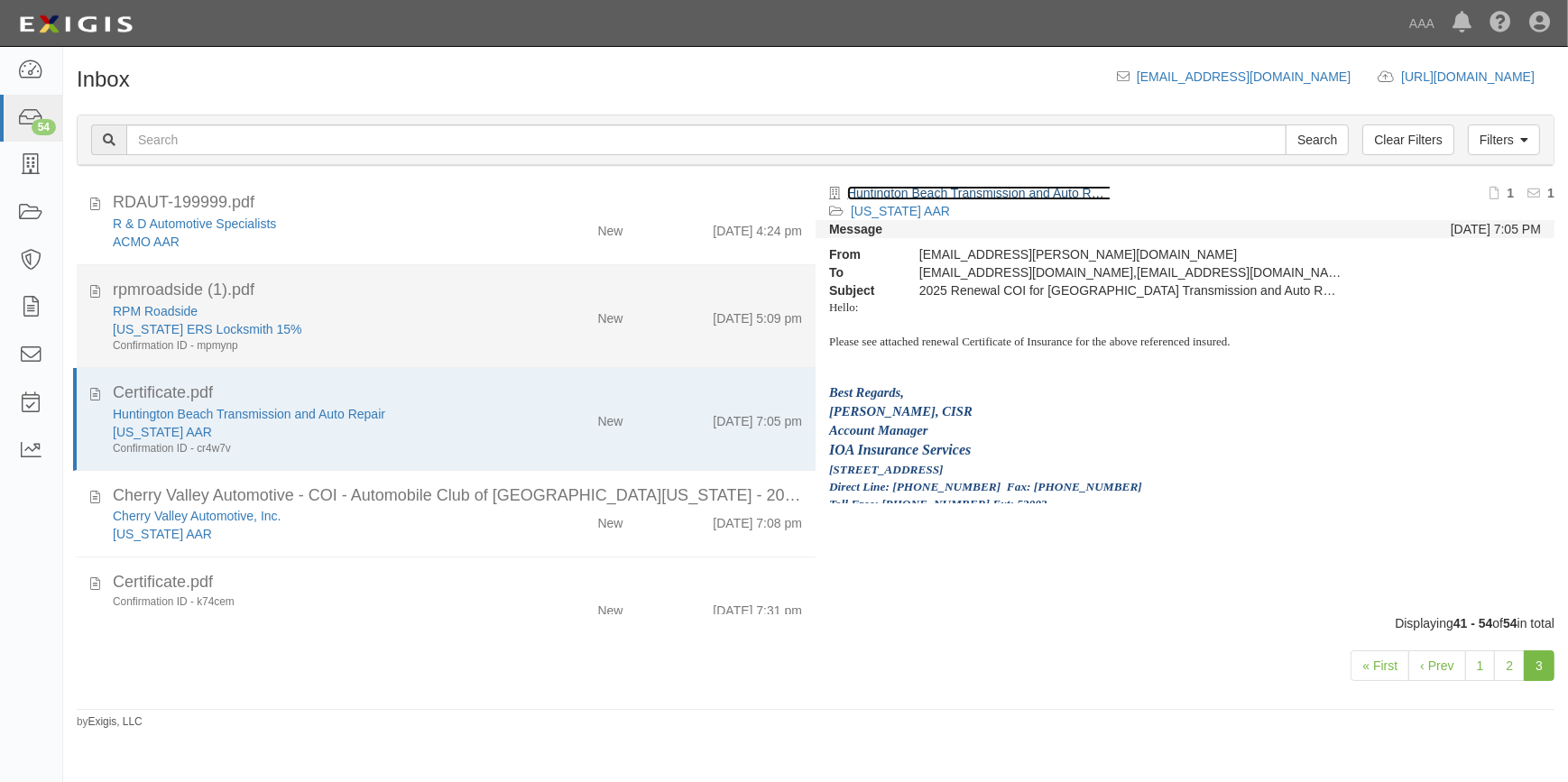
scroll to position [0, 0]
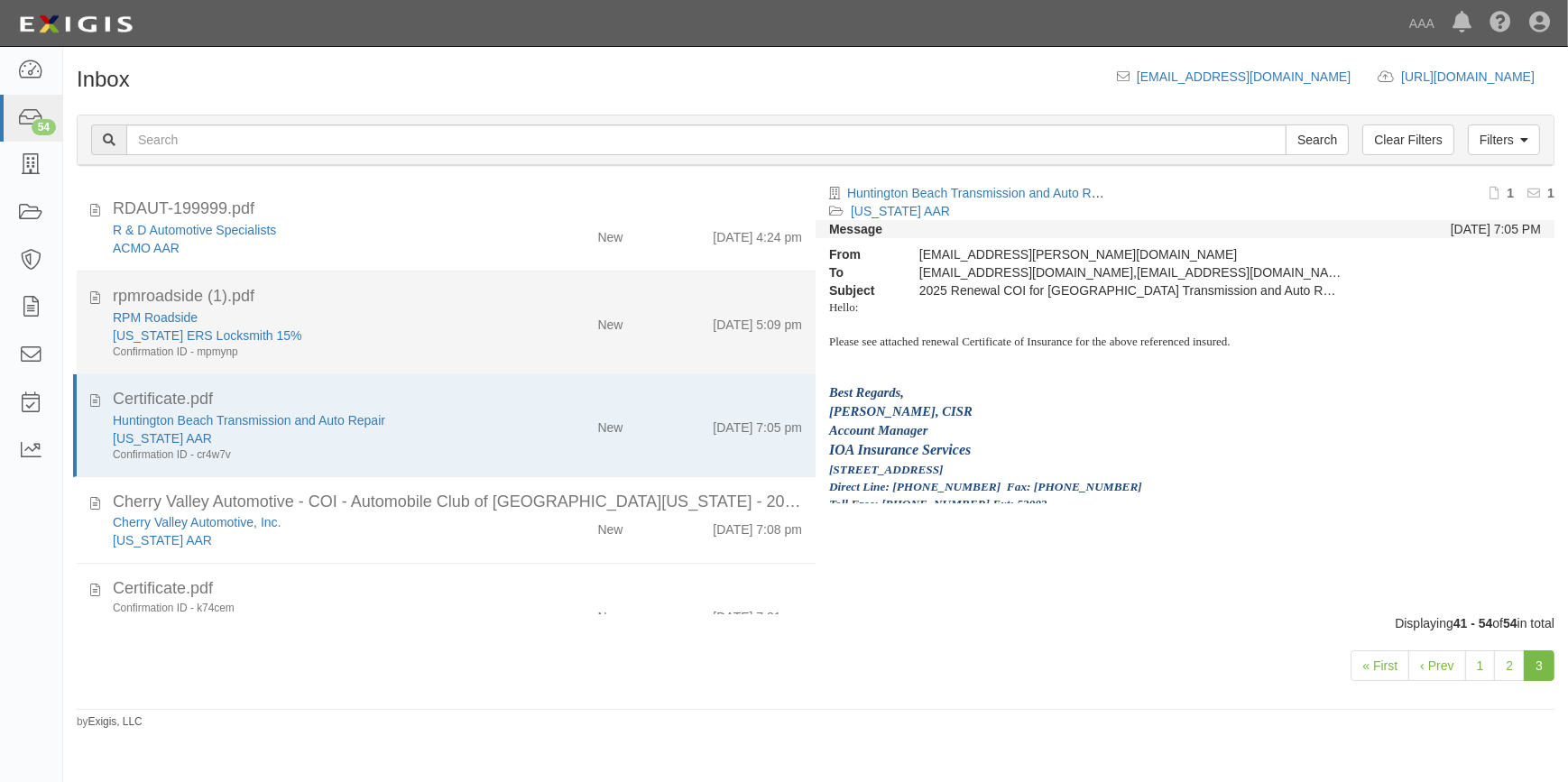
click at [376, 309] on div "RPM Roadside" at bounding box center [307, 317] width 391 height 18
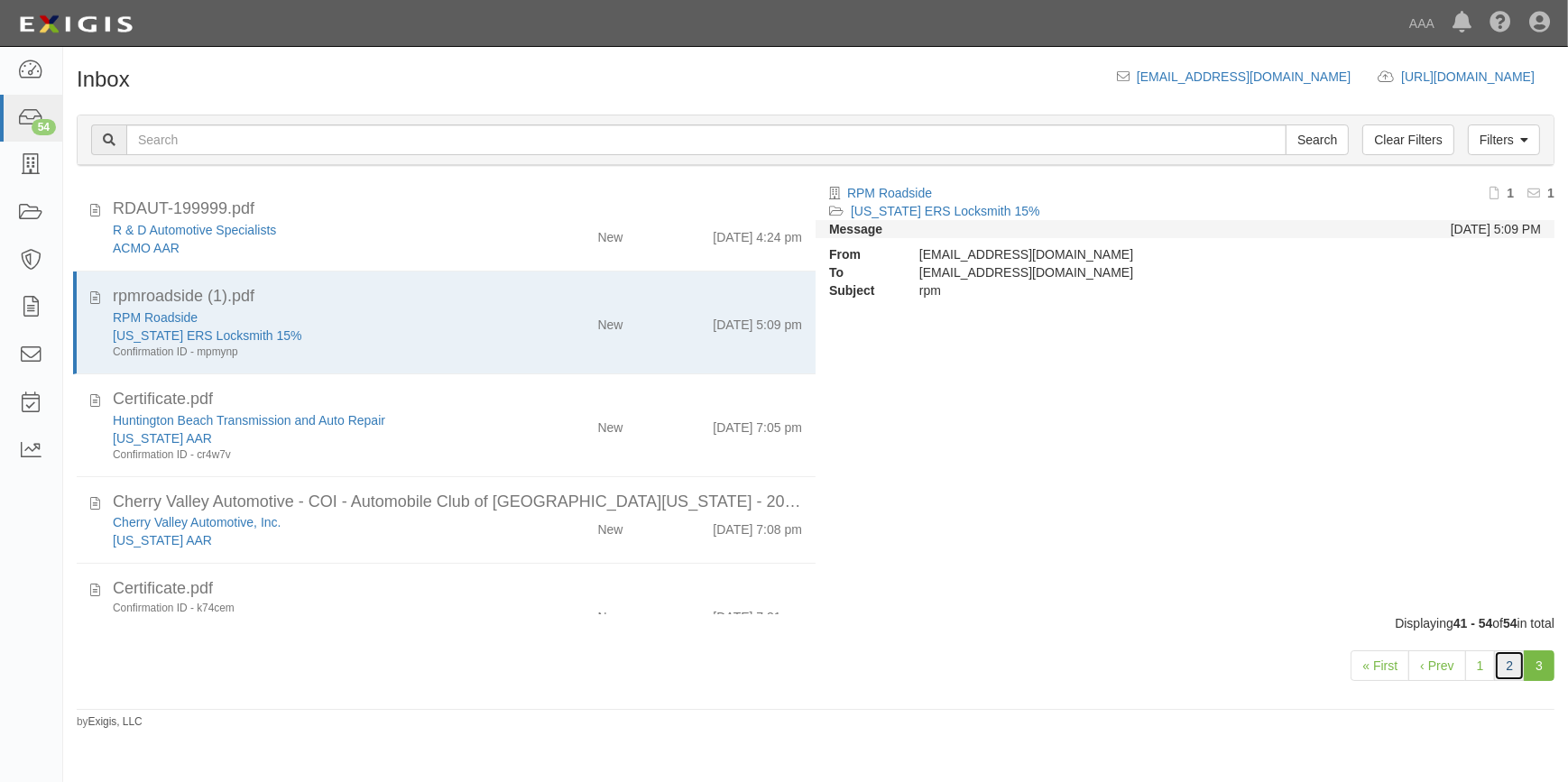
click at [1514, 662] on link "2" at bounding box center [1509, 666] width 31 height 31
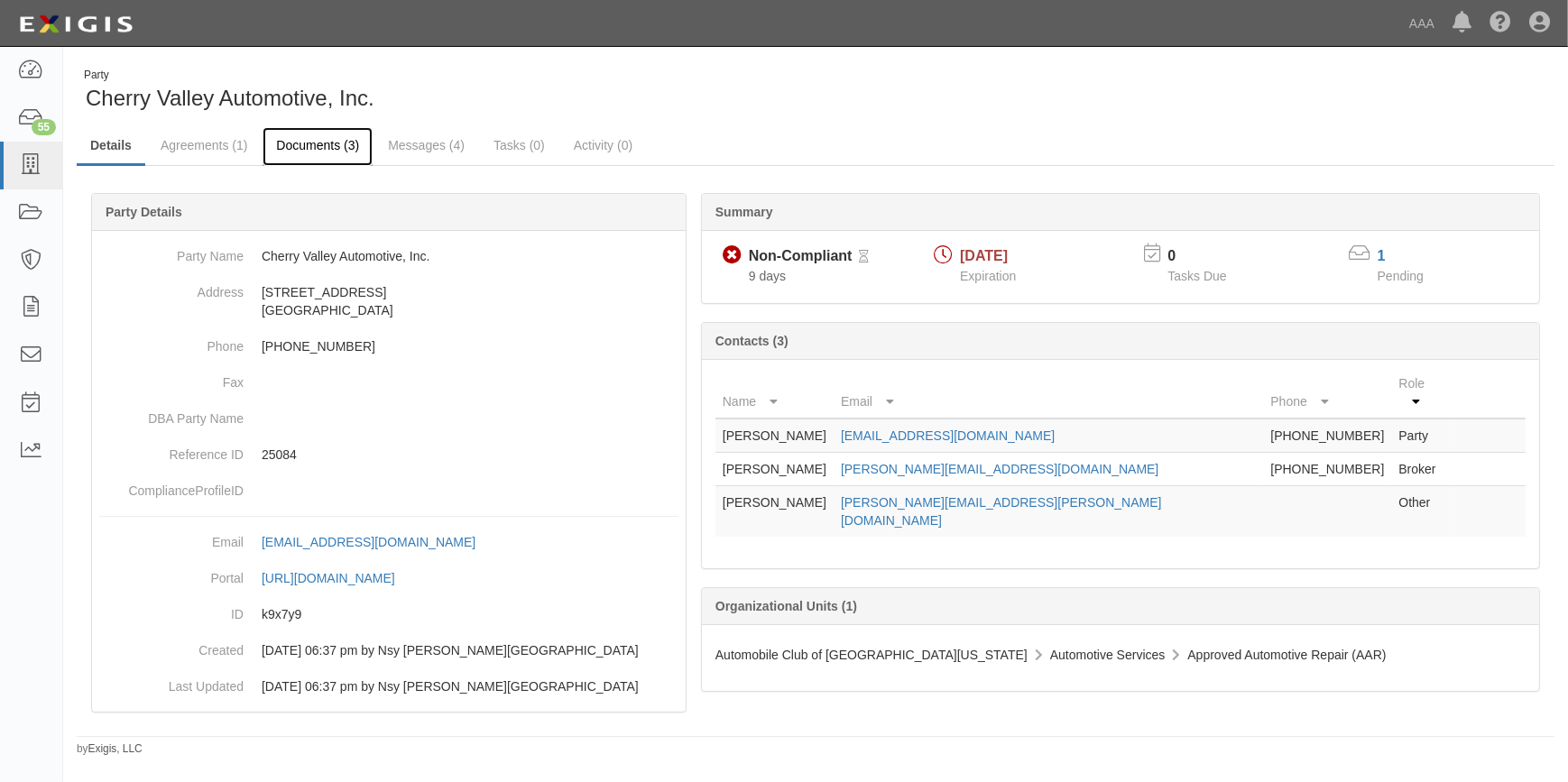
click at [326, 150] on link "Documents (3)" at bounding box center [317, 146] width 110 height 39
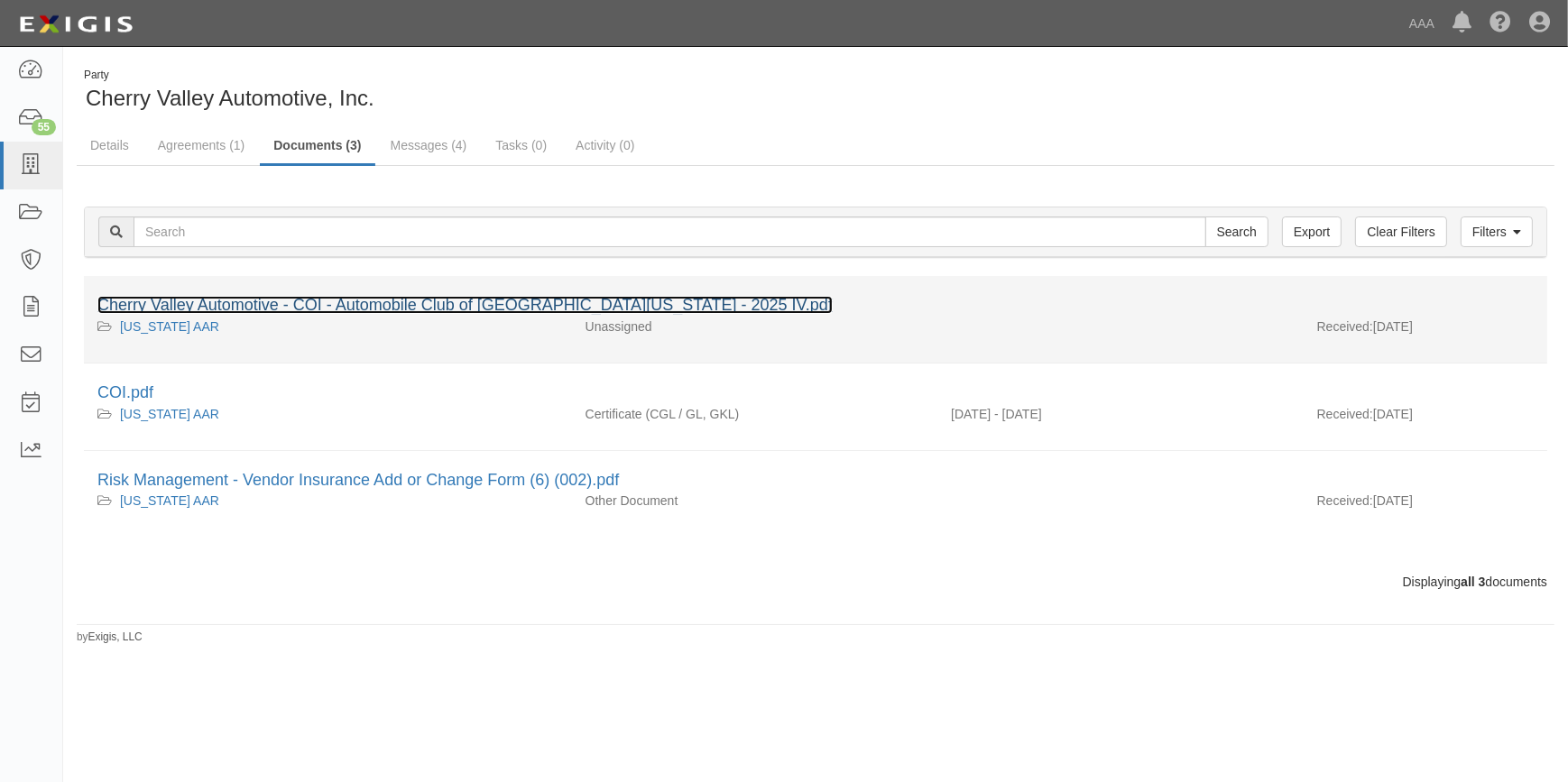
click at [349, 300] on link "Cherry Valley Automotive - COI - Automobile Club of Southern California - 2025 …" at bounding box center [464, 304] width 735 height 18
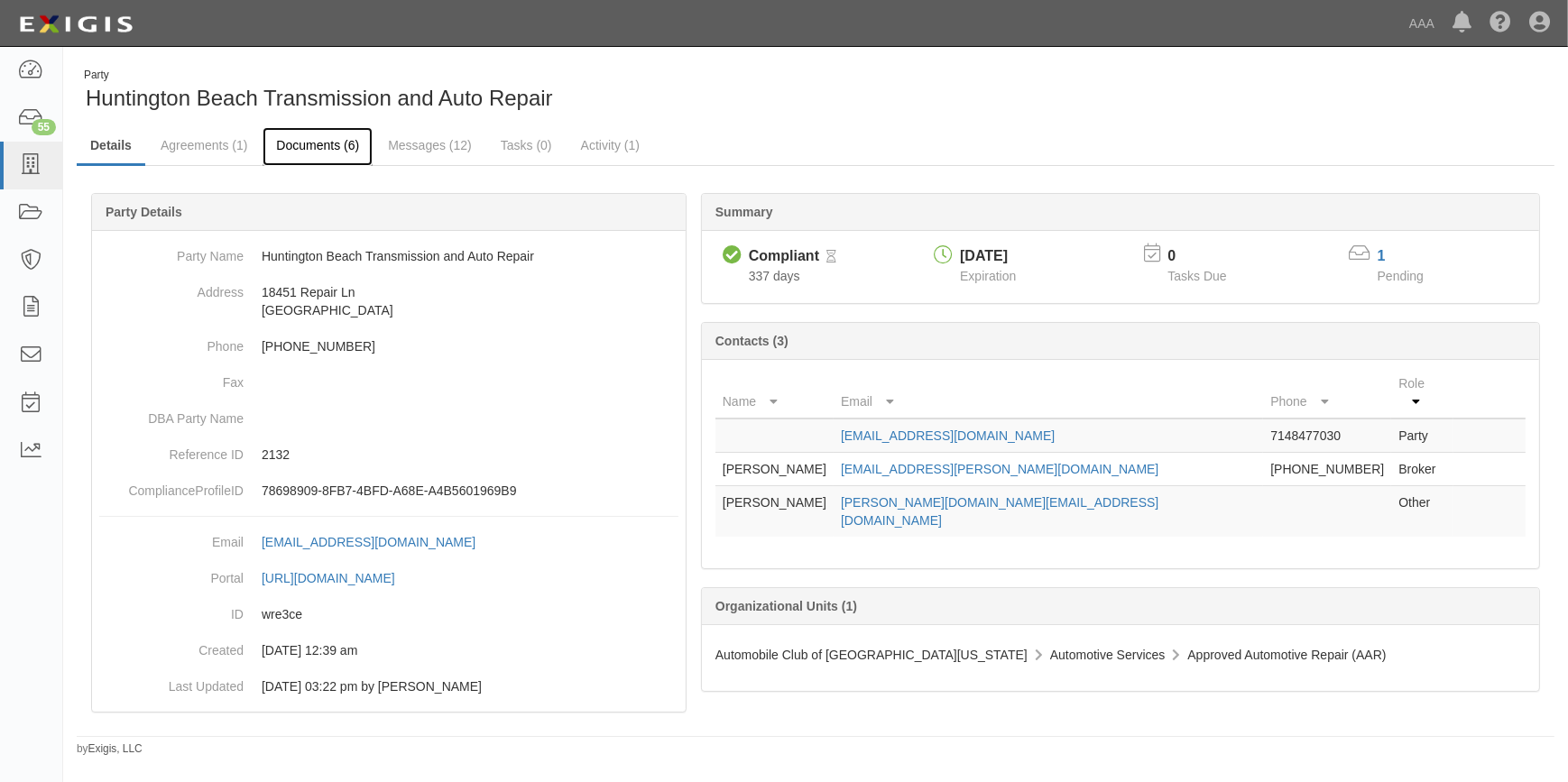
click at [306, 145] on link "Documents (6)" at bounding box center [317, 146] width 110 height 39
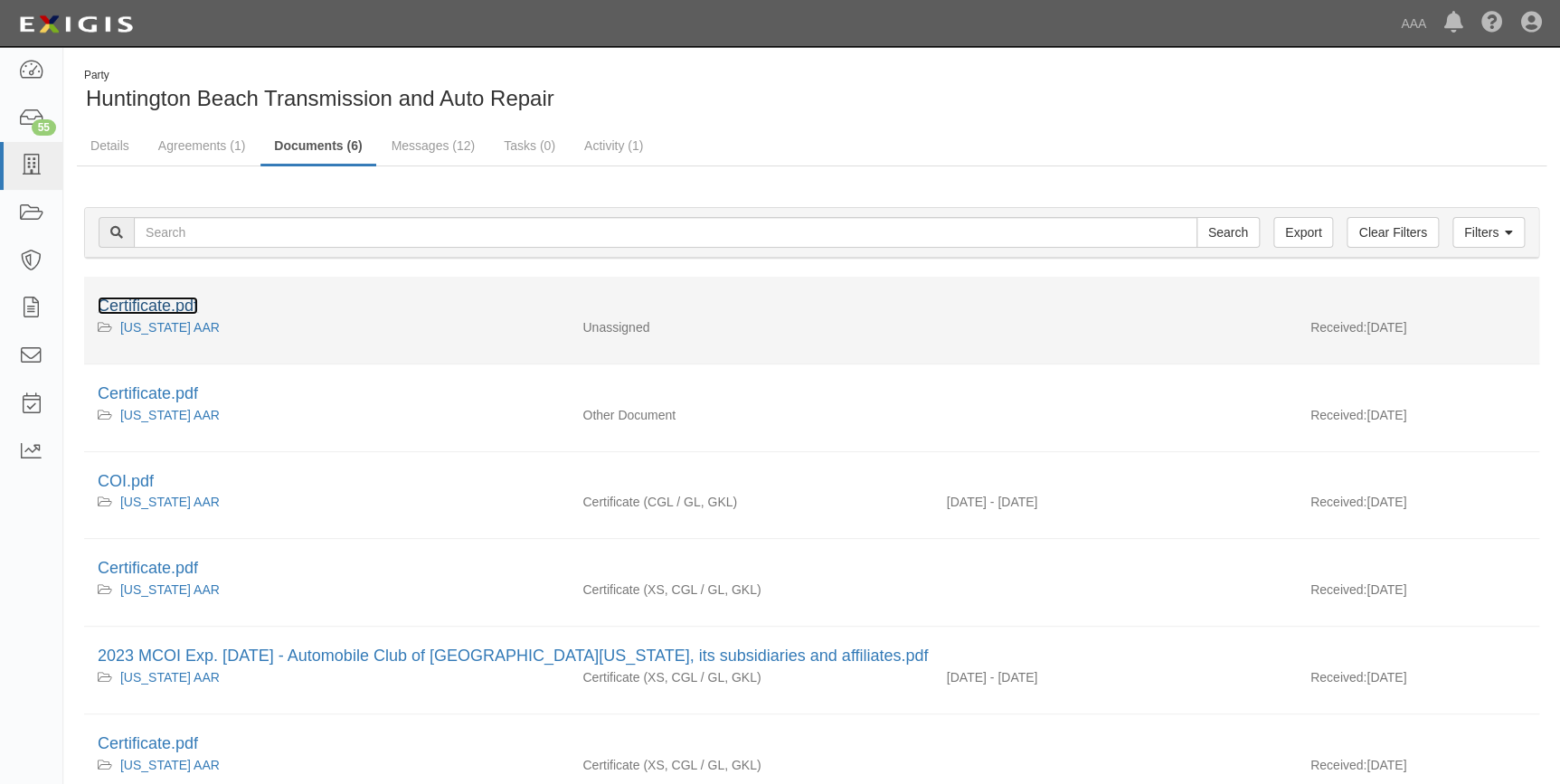
click at [184, 307] on link "Certificate.pdf" at bounding box center [147, 305] width 100 height 18
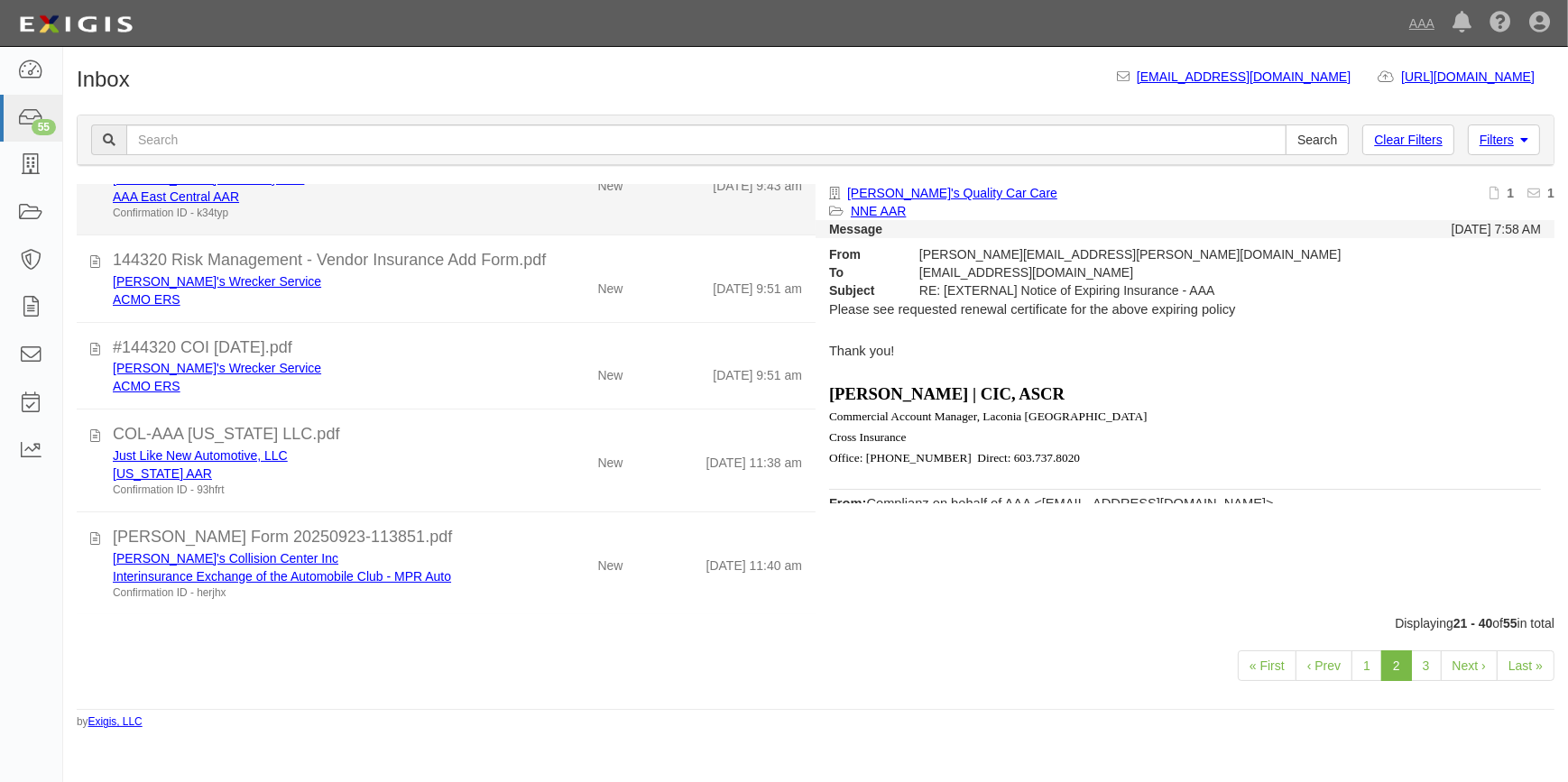
scroll to position [153, 0]
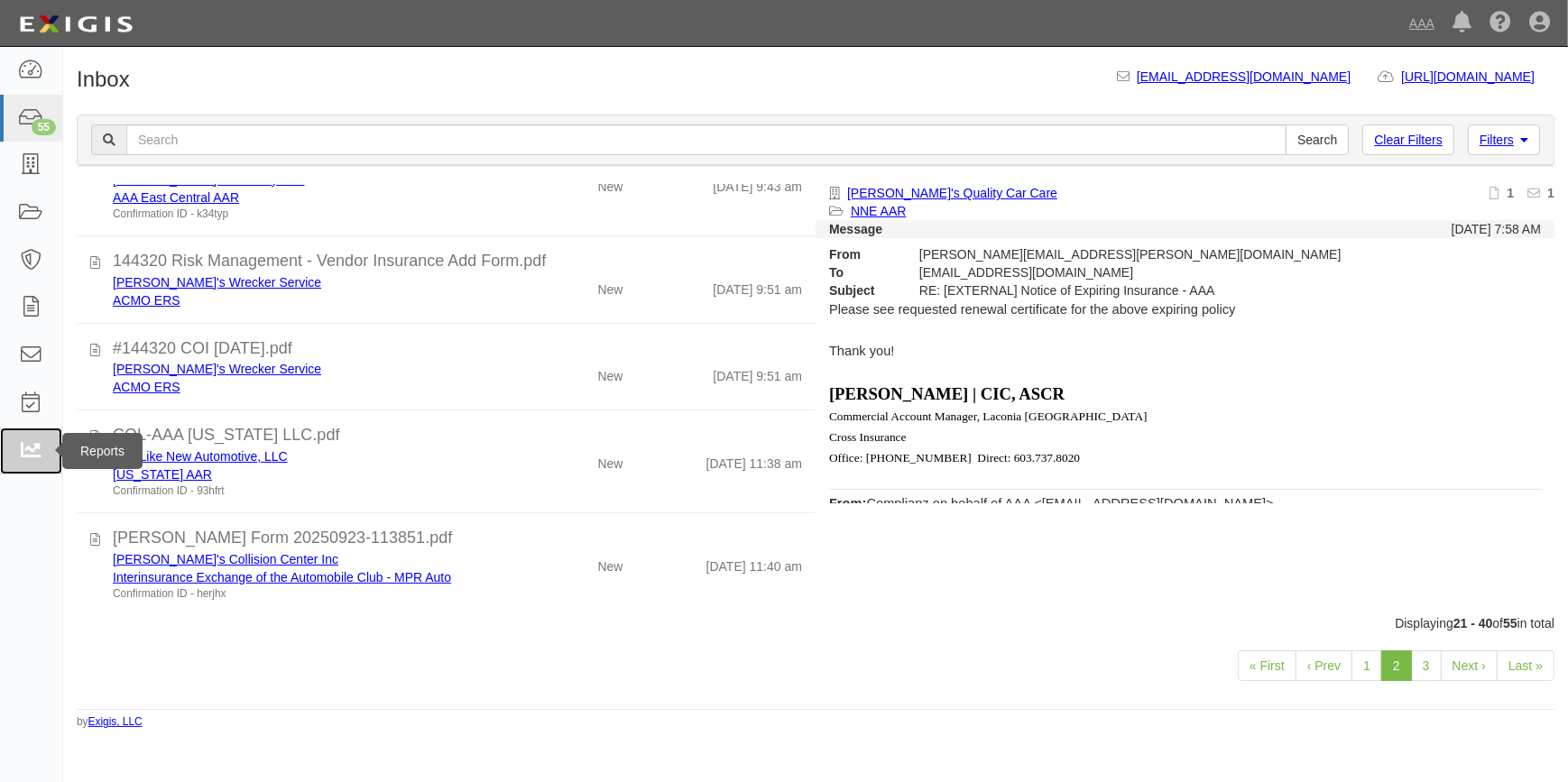
click at [34, 441] on icon at bounding box center [31, 451] width 25 height 21
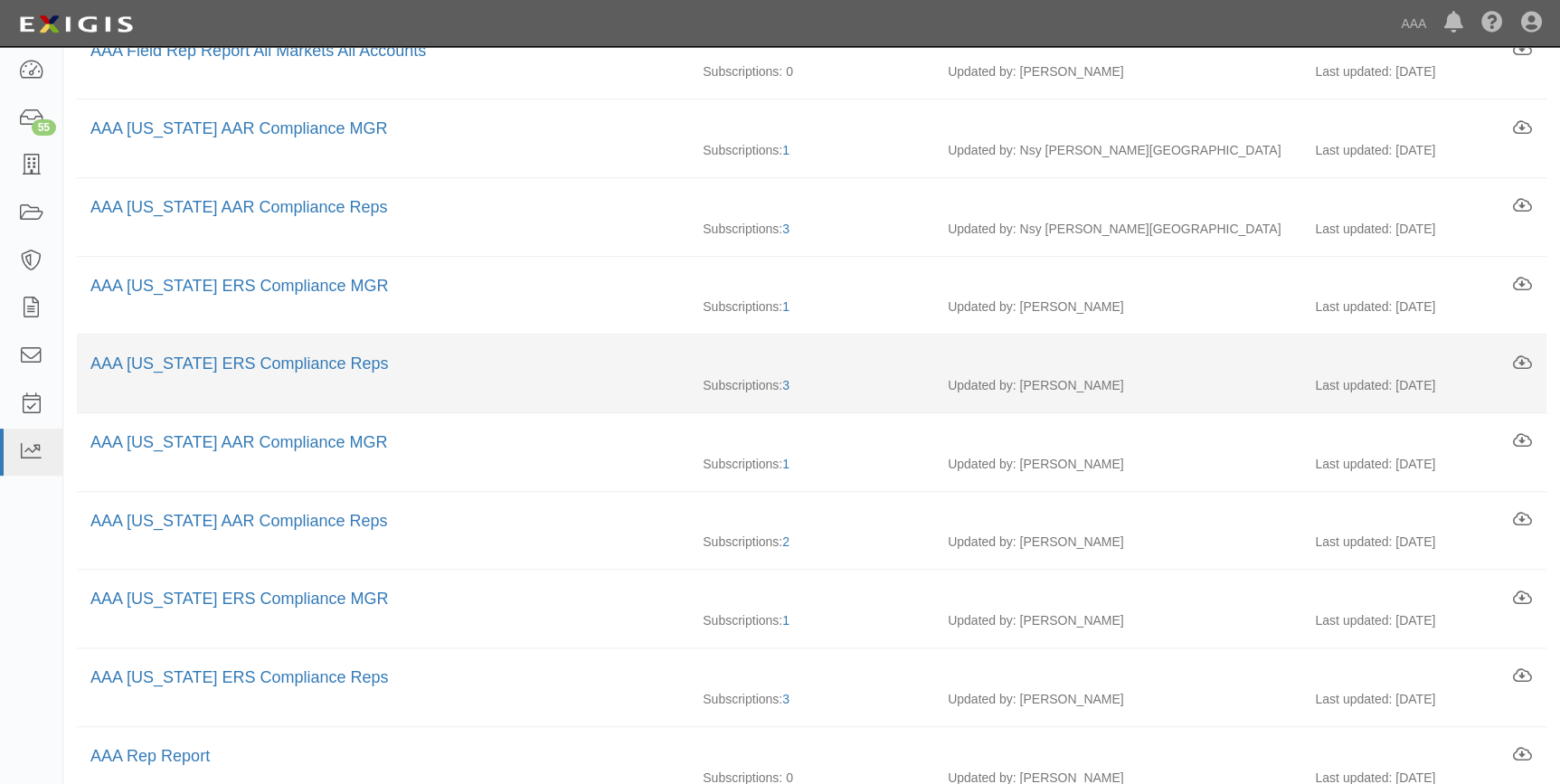
scroll to position [411, 0]
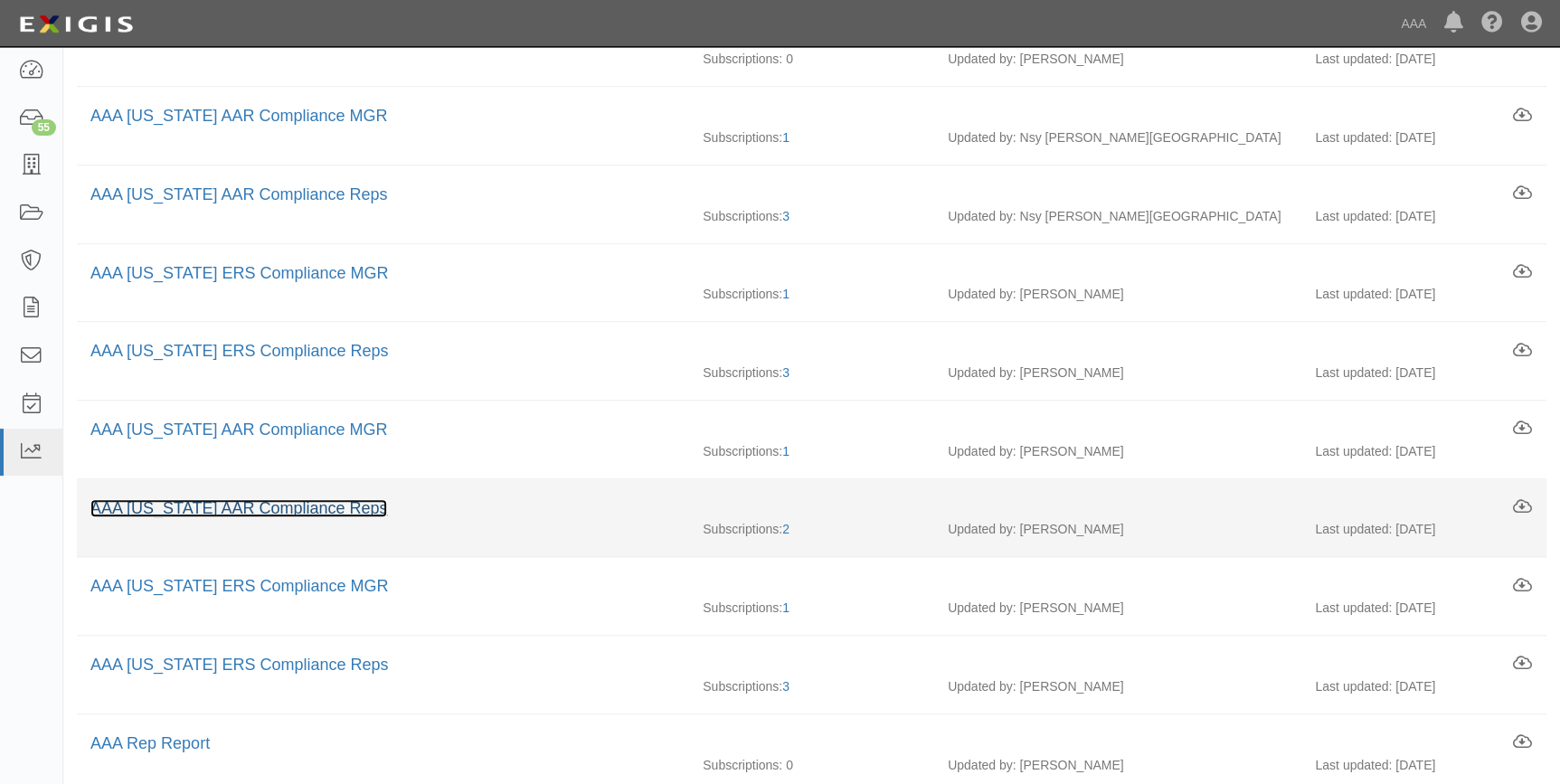
click at [267, 501] on link "AAA [US_STATE] AAR Compliance Reps" at bounding box center [239, 508] width 296 height 18
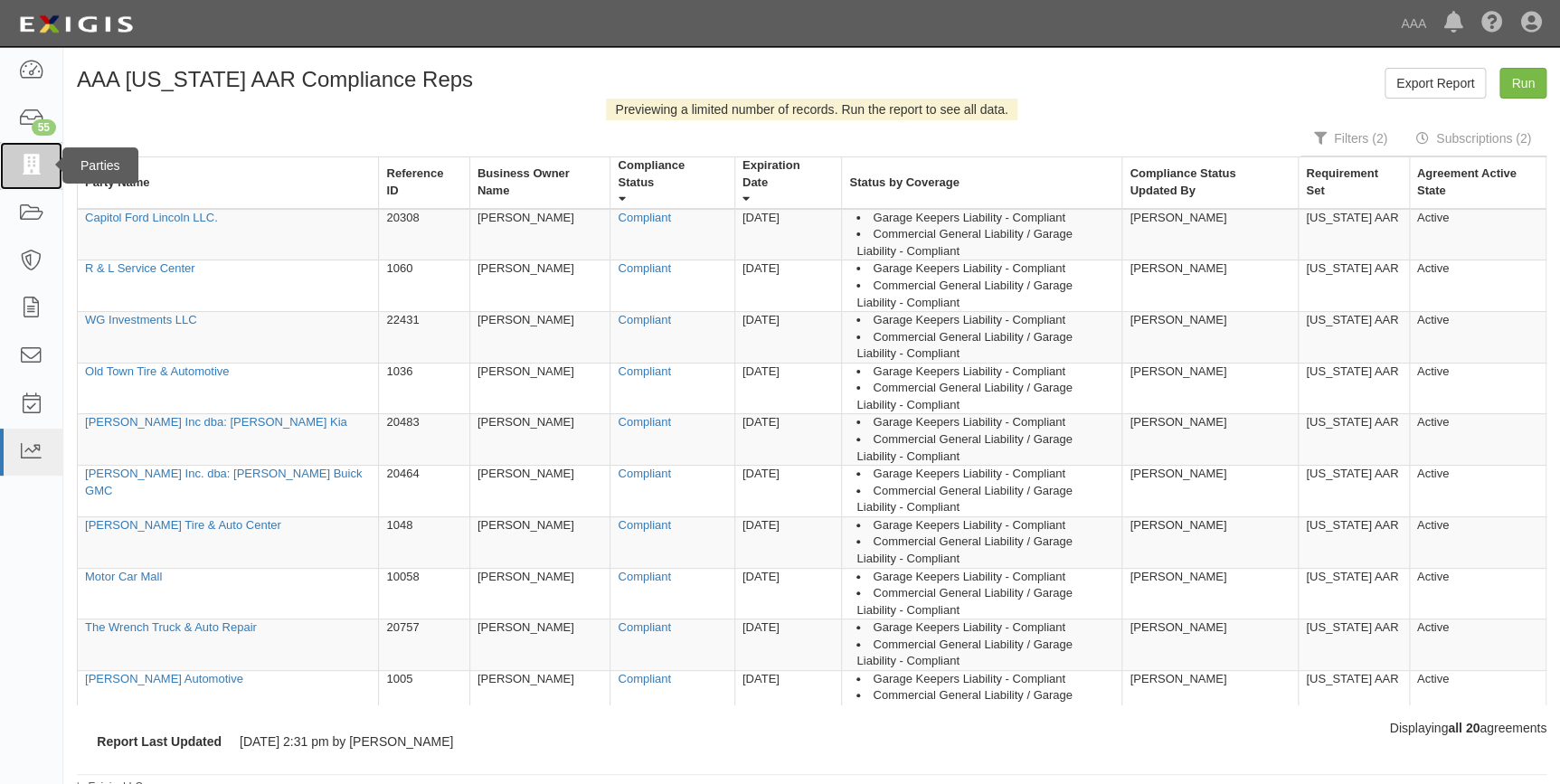
click at [18, 176] on link at bounding box center [31, 165] width 63 height 48
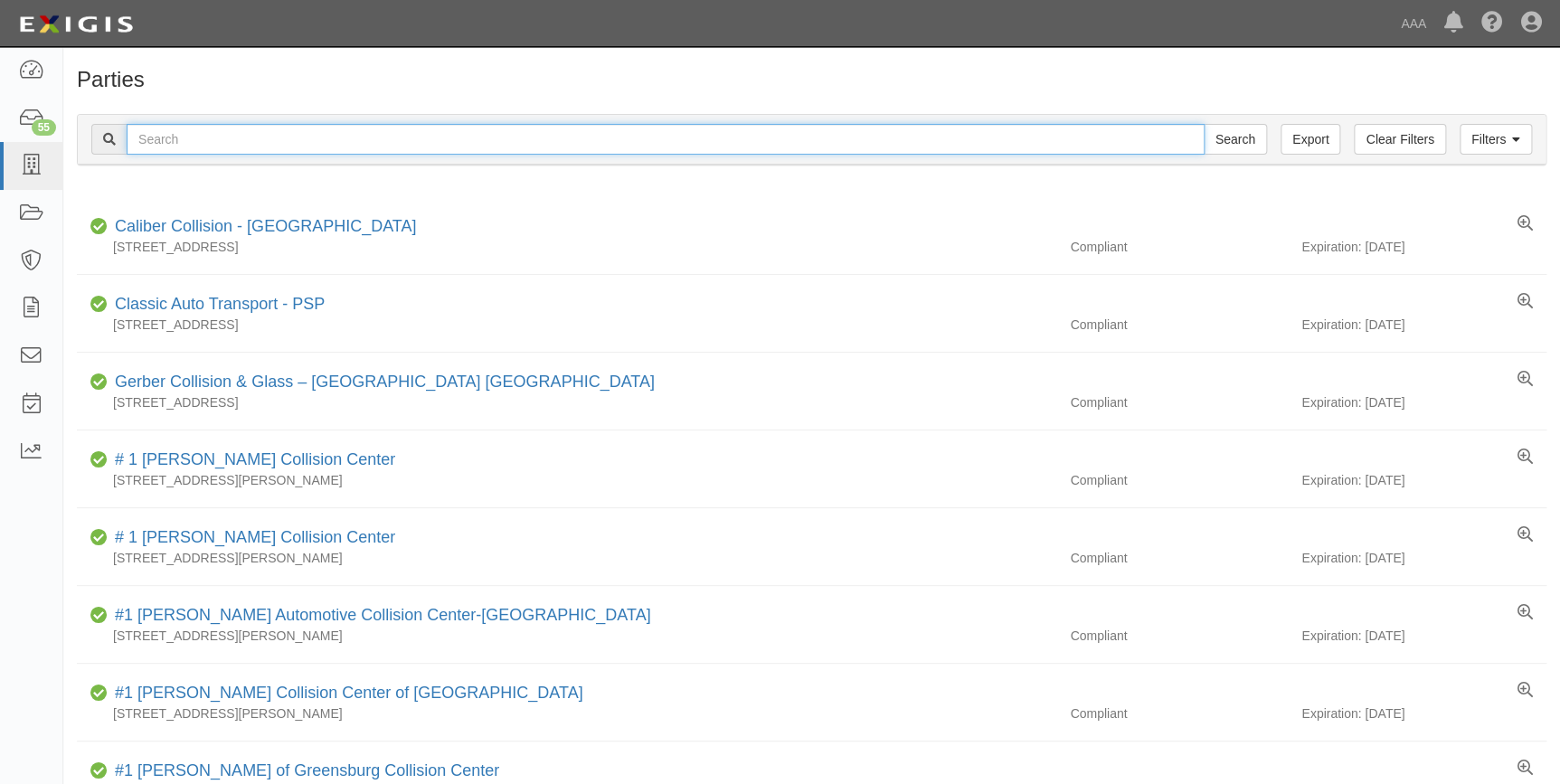
click at [275, 144] on input "text" at bounding box center [665, 139] width 1078 height 31
type input "22924"
click at [1204, 124] on input "Search" at bounding box center [1236, 139] width 64 height 31
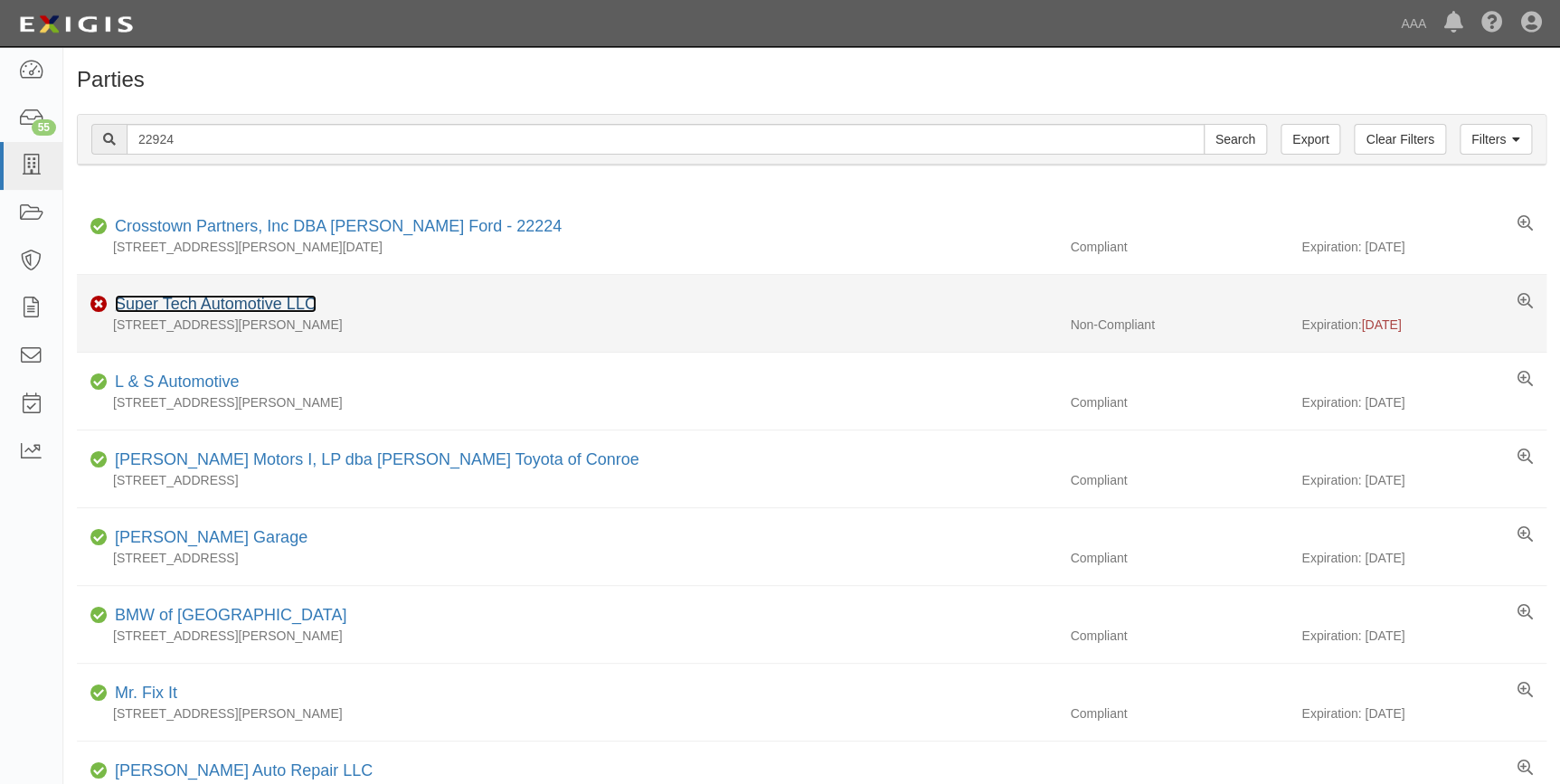
click at [273, 302] on link "Super Tech Automotive LLC" at bounding box center [215, 303] width 202 height 18
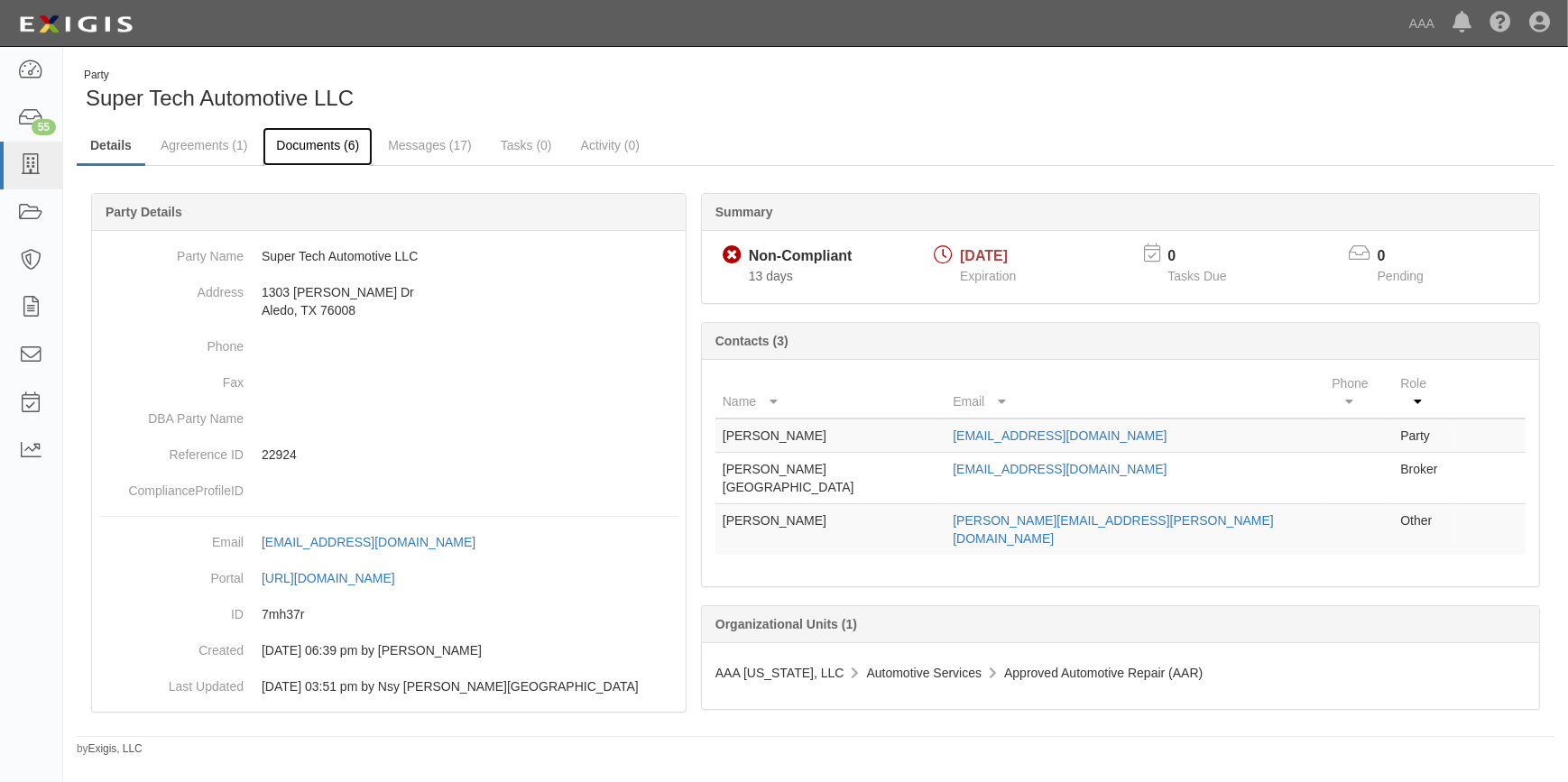
click at [331, 142] on link "Documents (6)" at bounding box center [317, 146] width 110 height 39
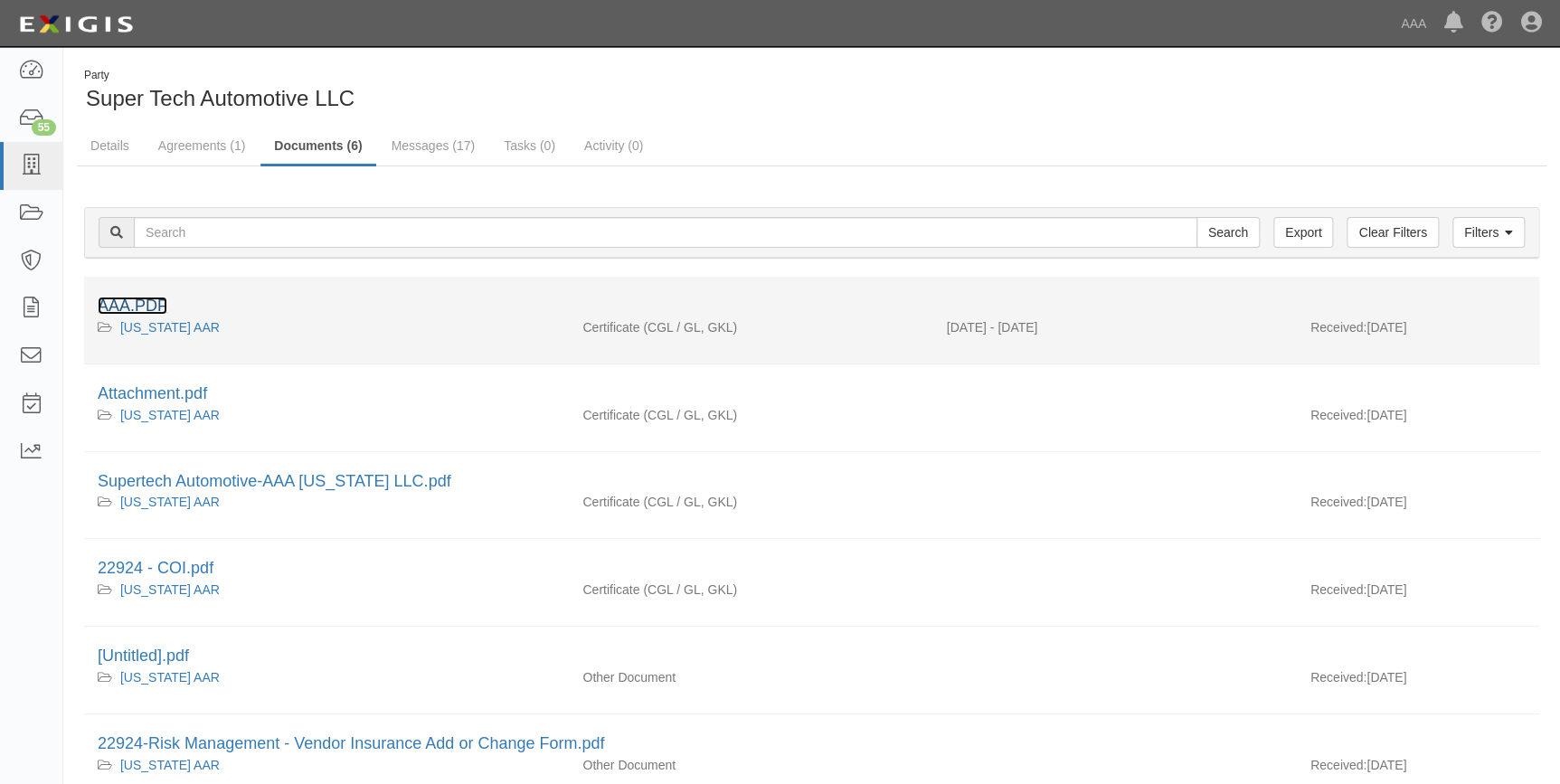
click at [144, 305] on link "AAA.PDF" at bounding box center [132, 305] width 70 height 18
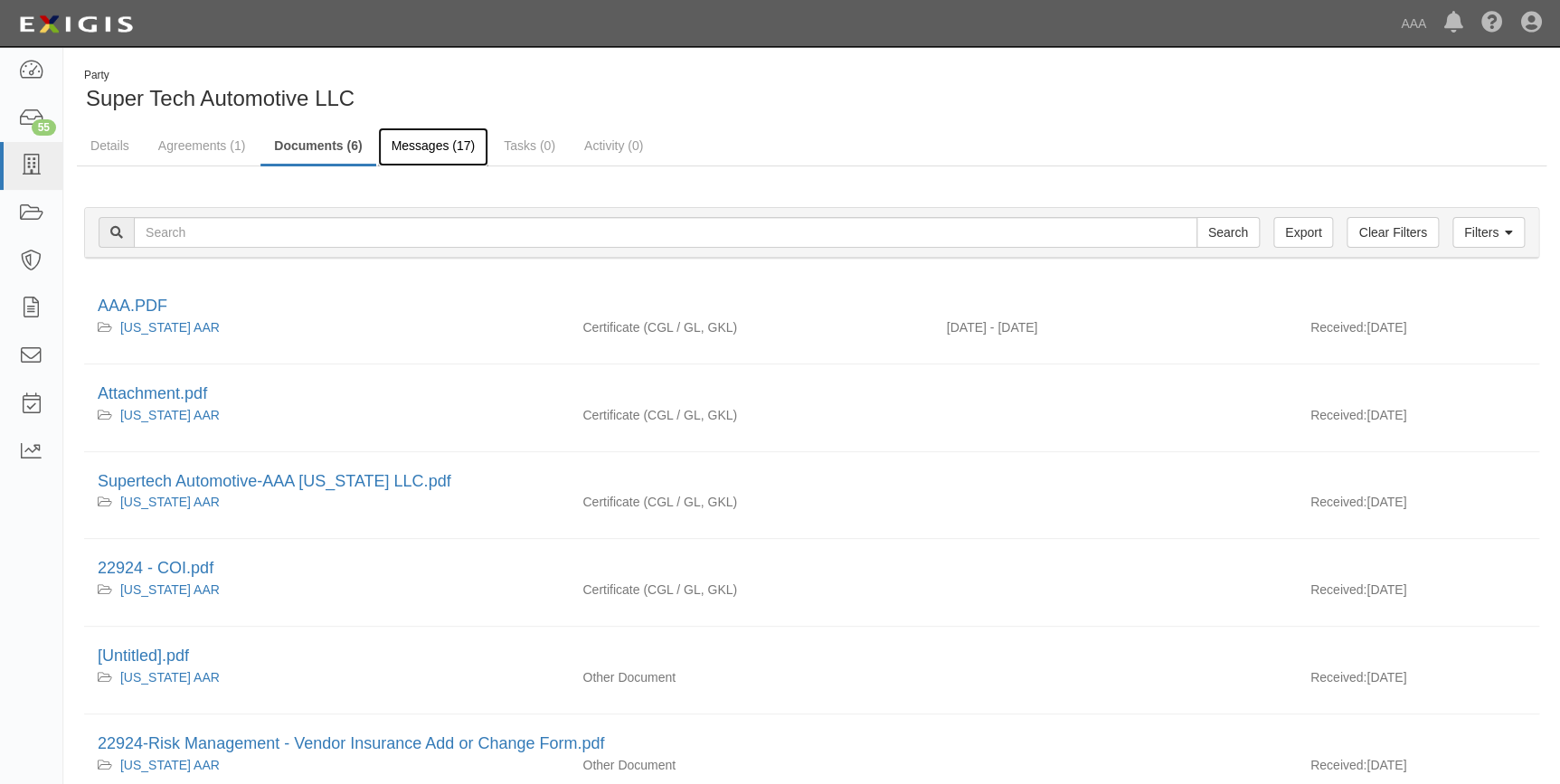
click at [437, 144] on link "Messages (17)" at bounding box center [433, 146] width 111 height 39
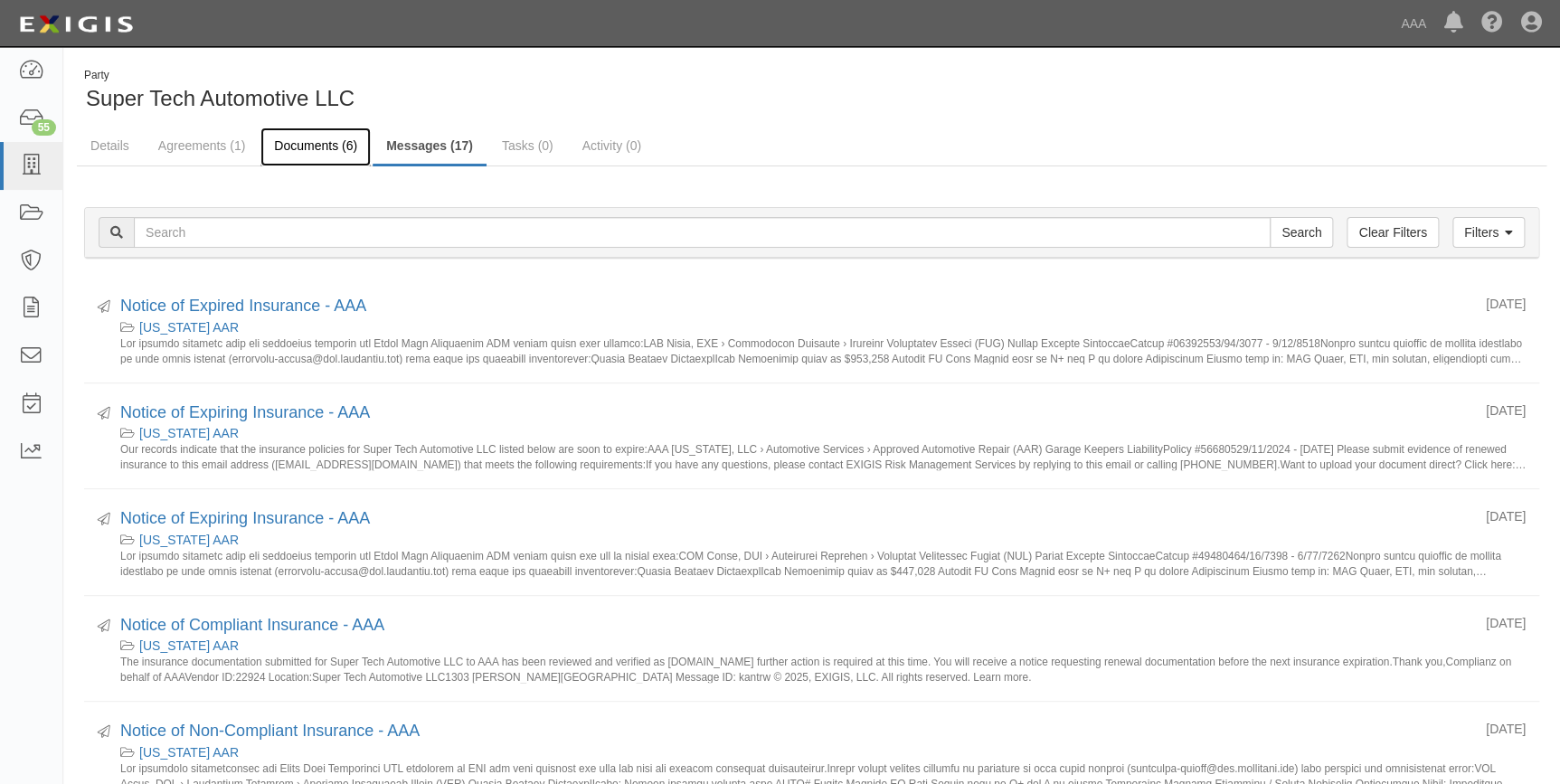
click at [316, 138] on link "Documents (6)" at bounding box center [315, 146] width 110 height 39
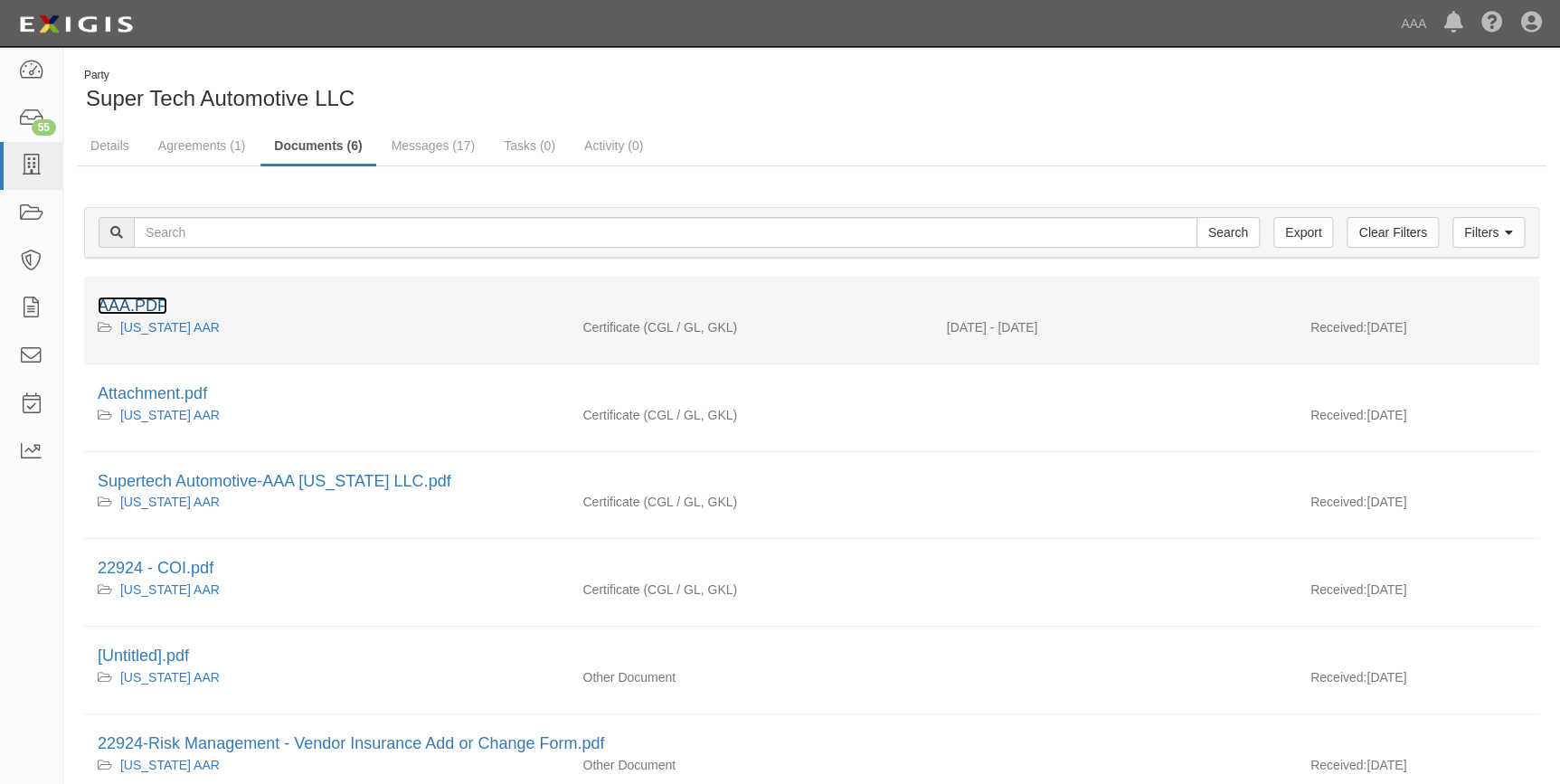
click at [145, 305] on link "AAA.PDF" at bounding box center [132, 305] width 70 height 18
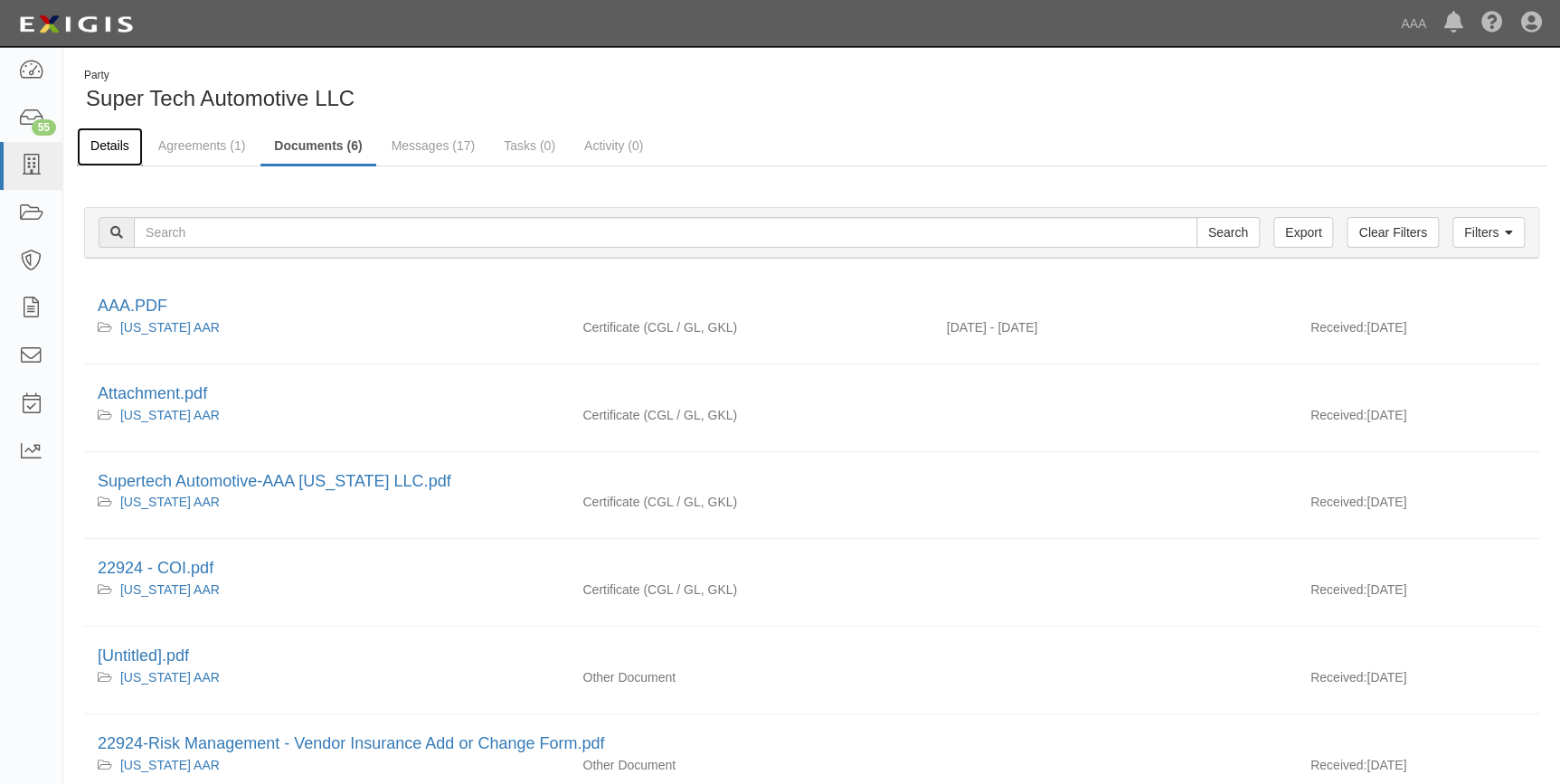
click at [103, 152] on link "Details" at bounding box center [110, 146] width 66 height 39
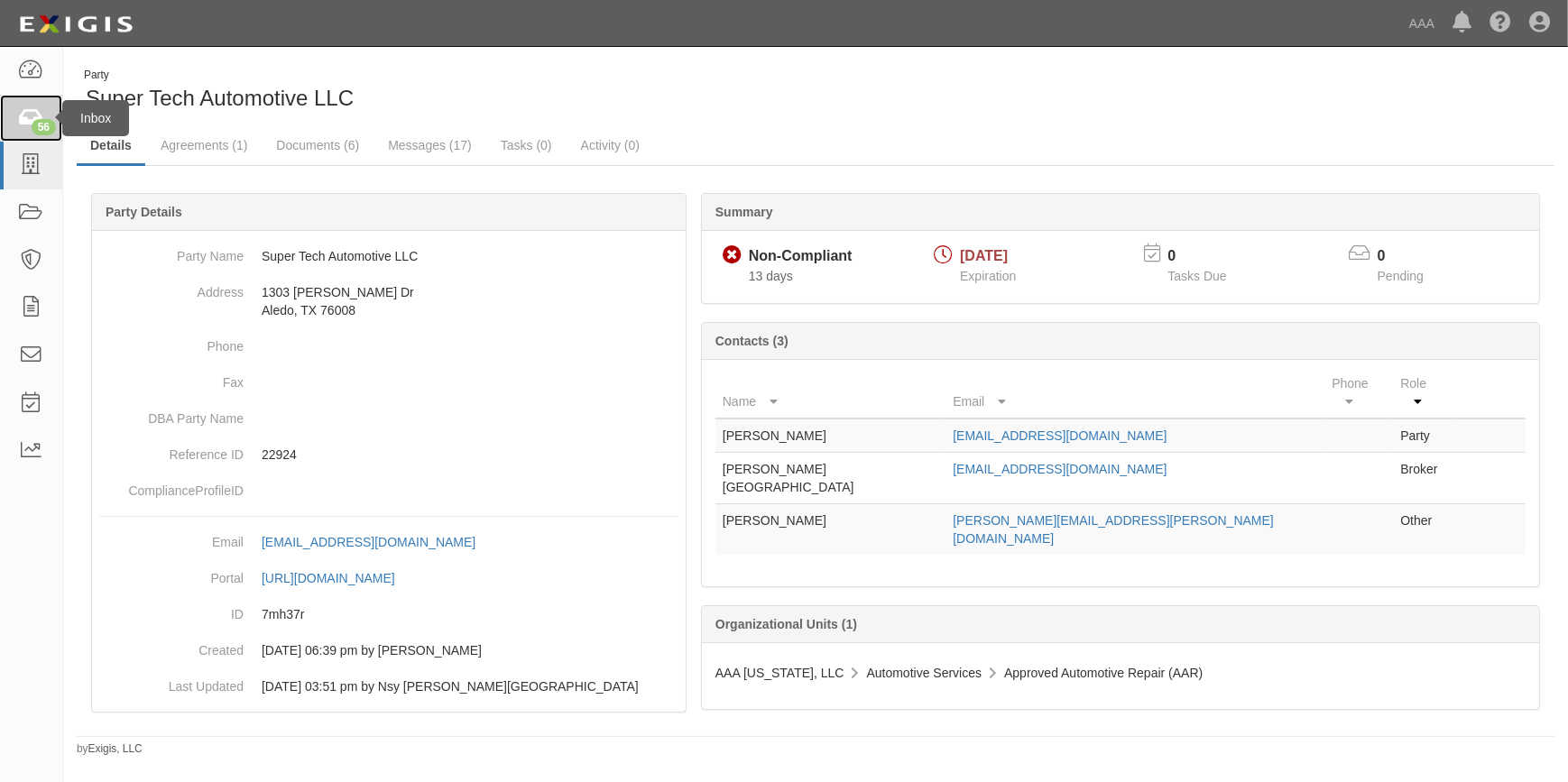
click at [34, 118] on icon at bounding box center [31, 118] width 25 height 21
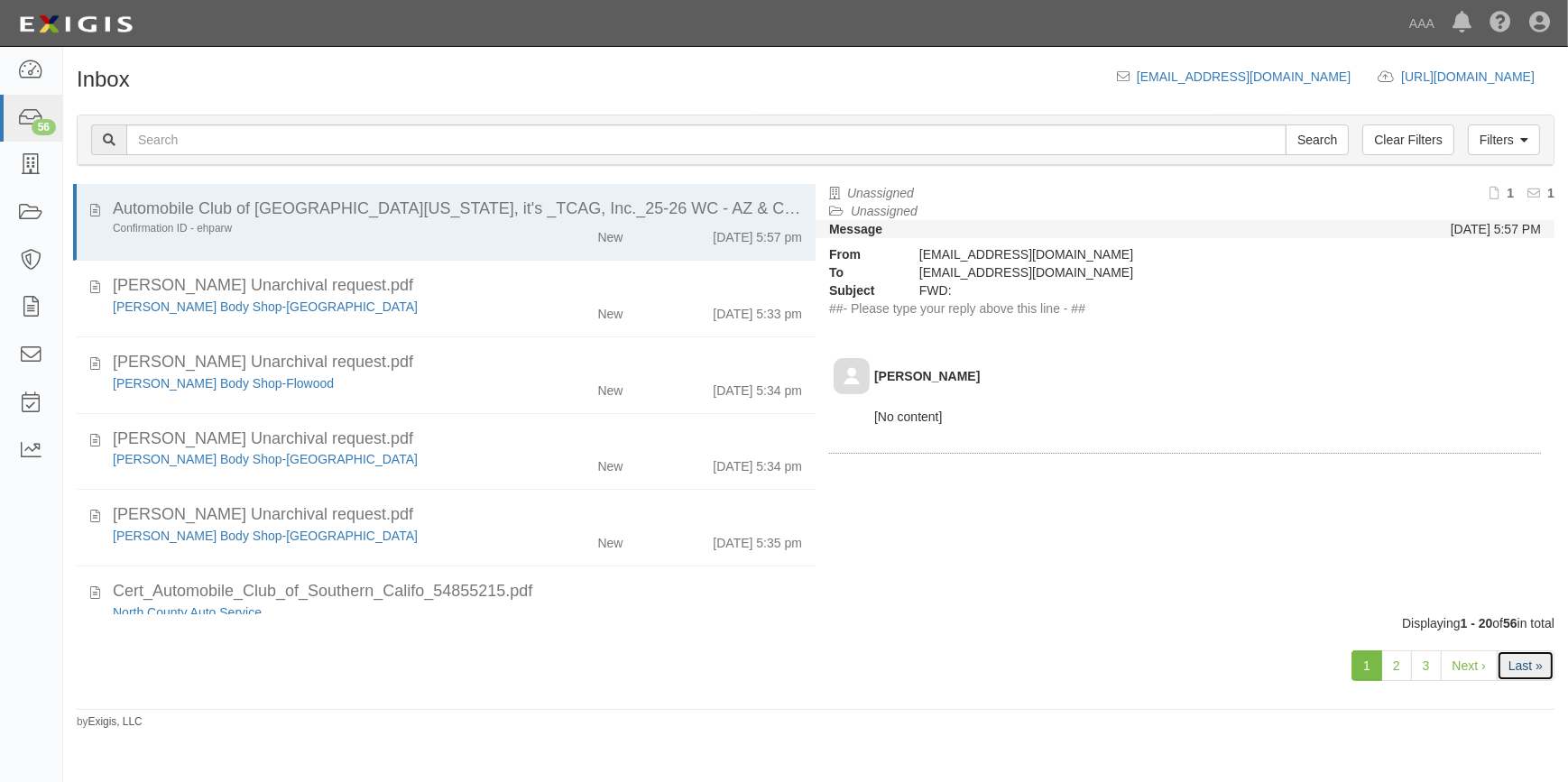
drag, startPoint x: 1524, startPoint y: 670, endPoint x: 1504, endPoint y: 661, distance: 21.9
click at [1524, 670] on link "Last »" at bounding box center [1525, 666] width 58 height 31
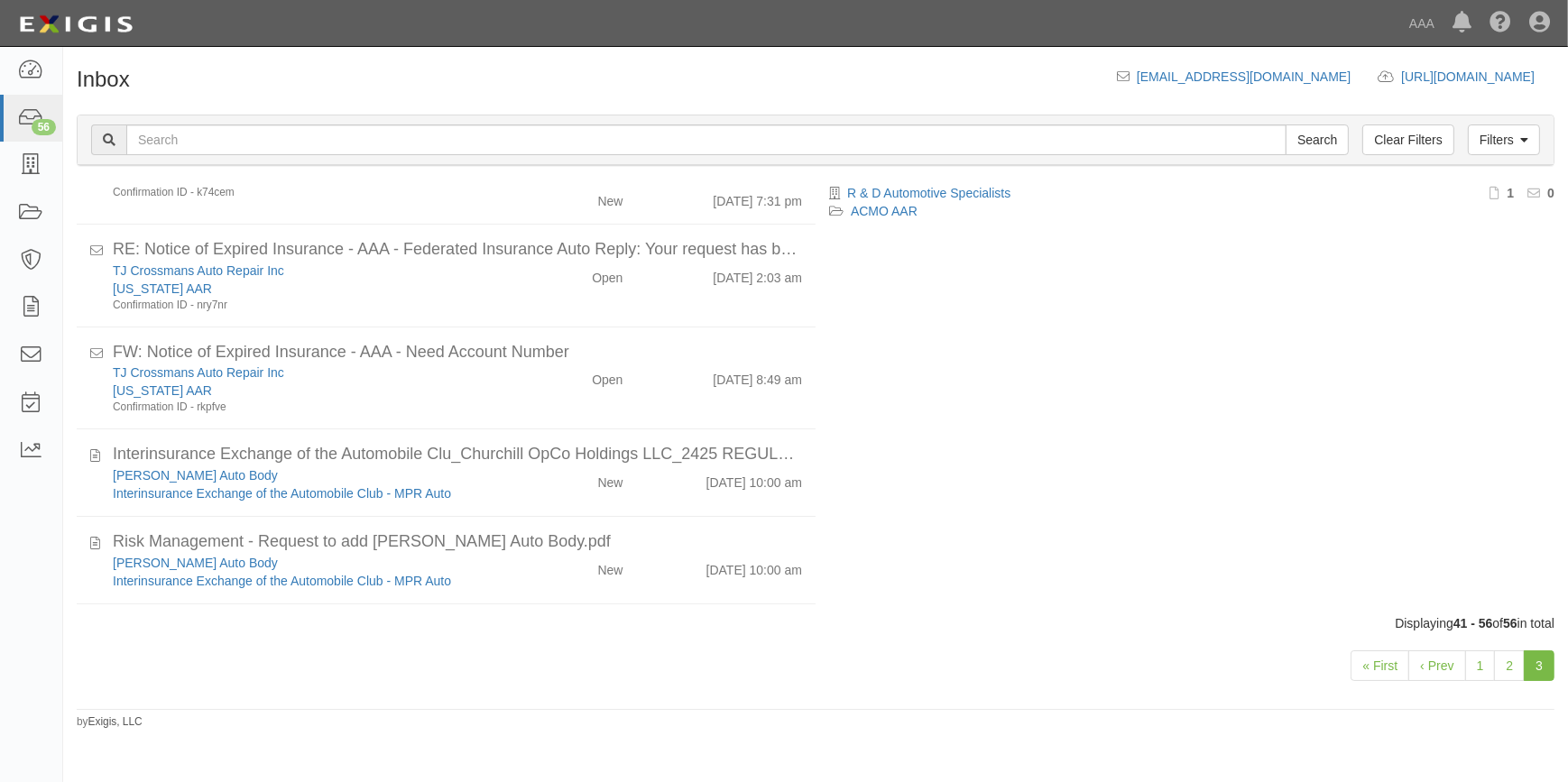
scroll to position [381, 0]
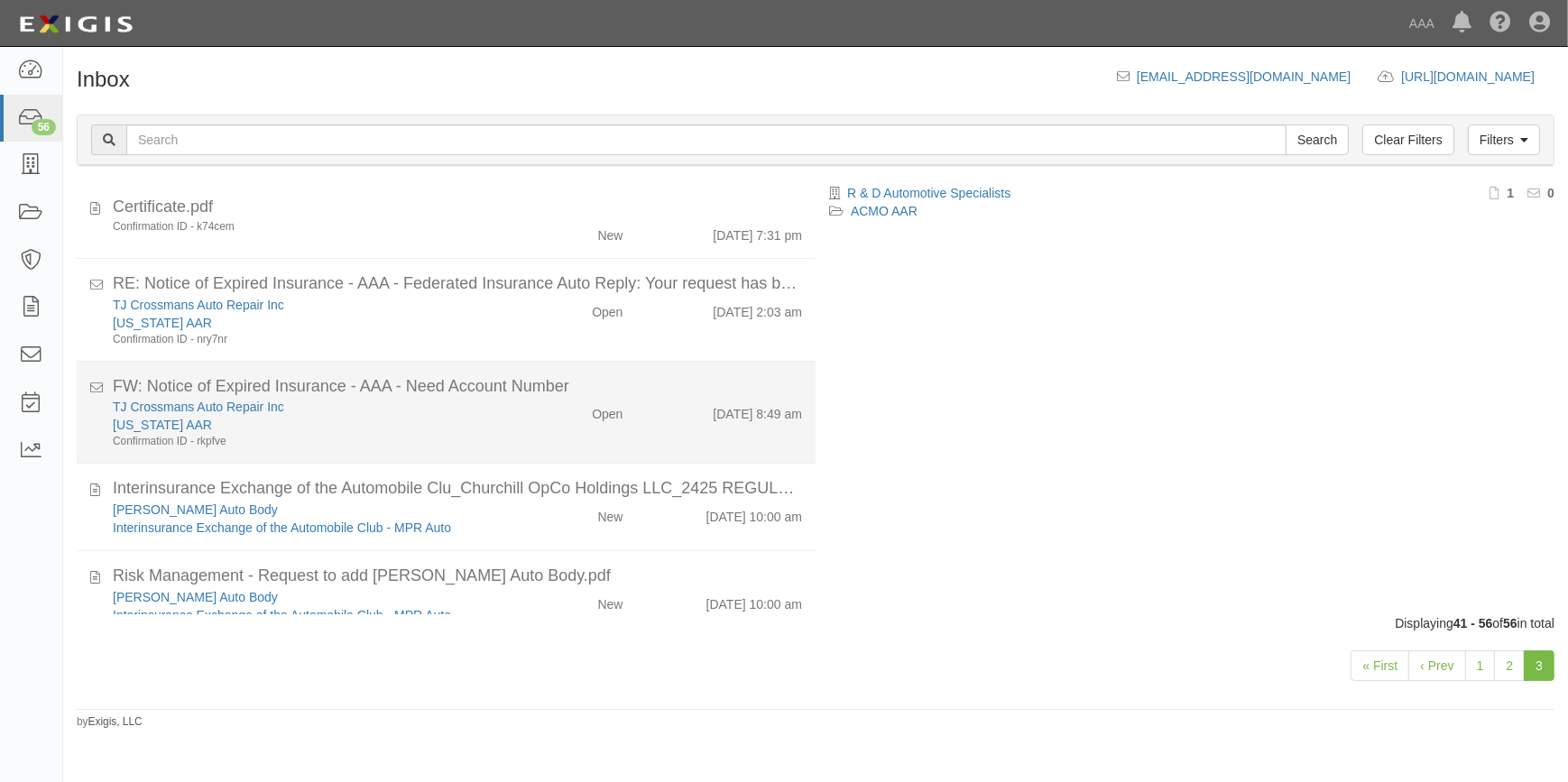
click at [547, 447] on div "TJ Crossmans Auto Repair Inc [US_STATE] AAR Confirmation ID - rkpfve Open [DATE…" at bounding box center [457, 423] width 716 height 52
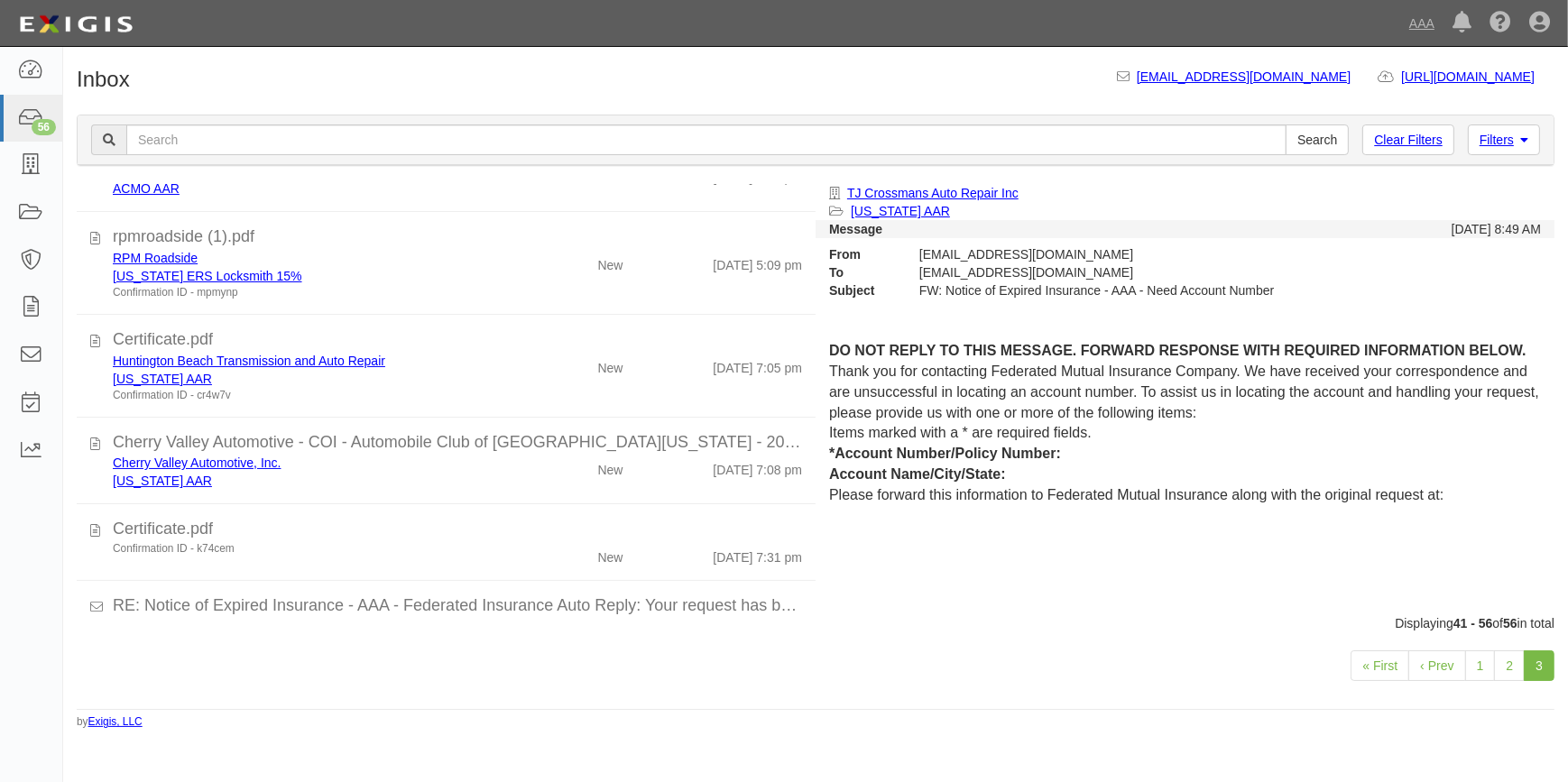
scroll to position [0, 0]
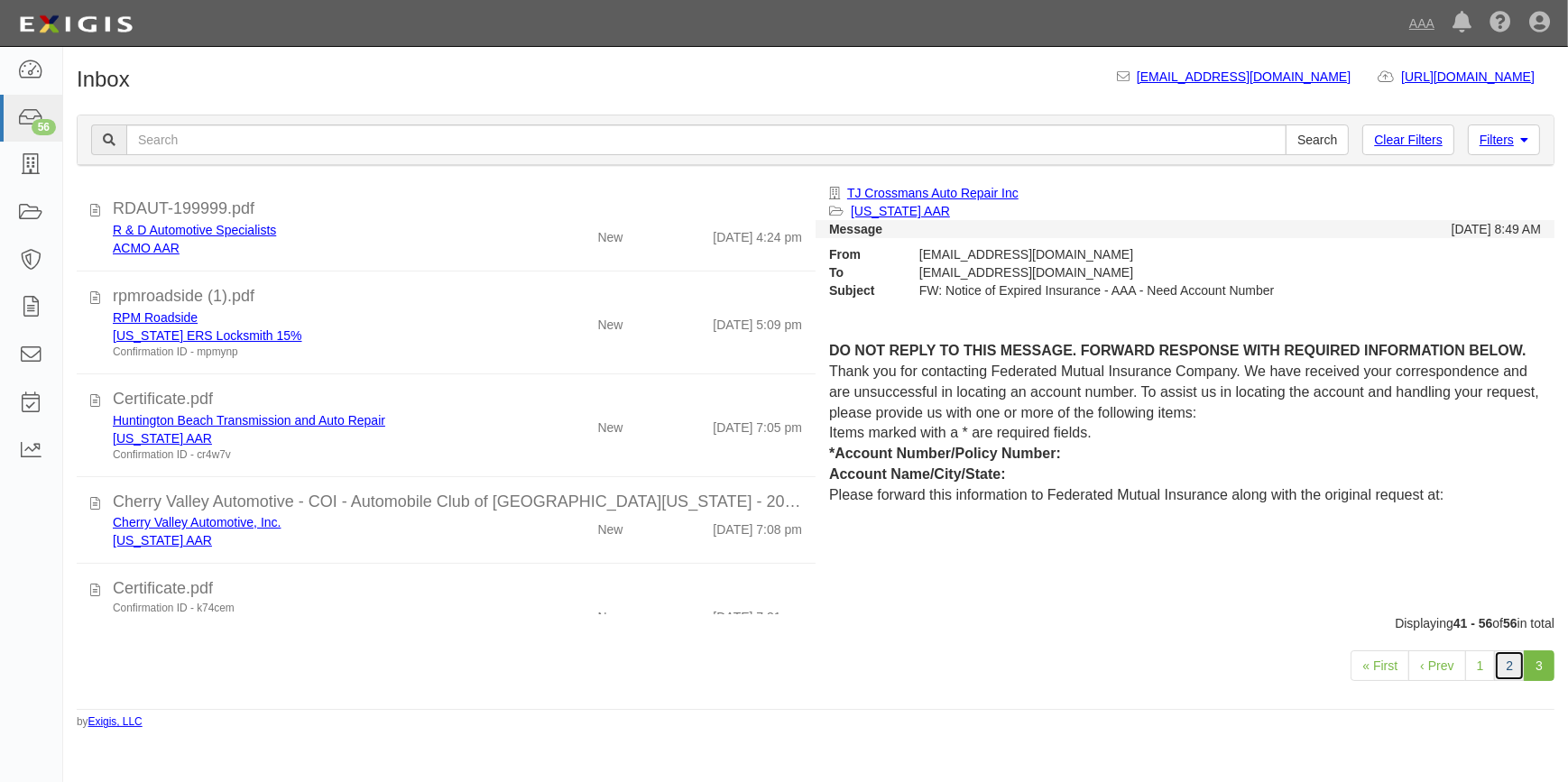
click at [1500, 668] on link "2" at bounding box center [1509, 666] width 31 height 31
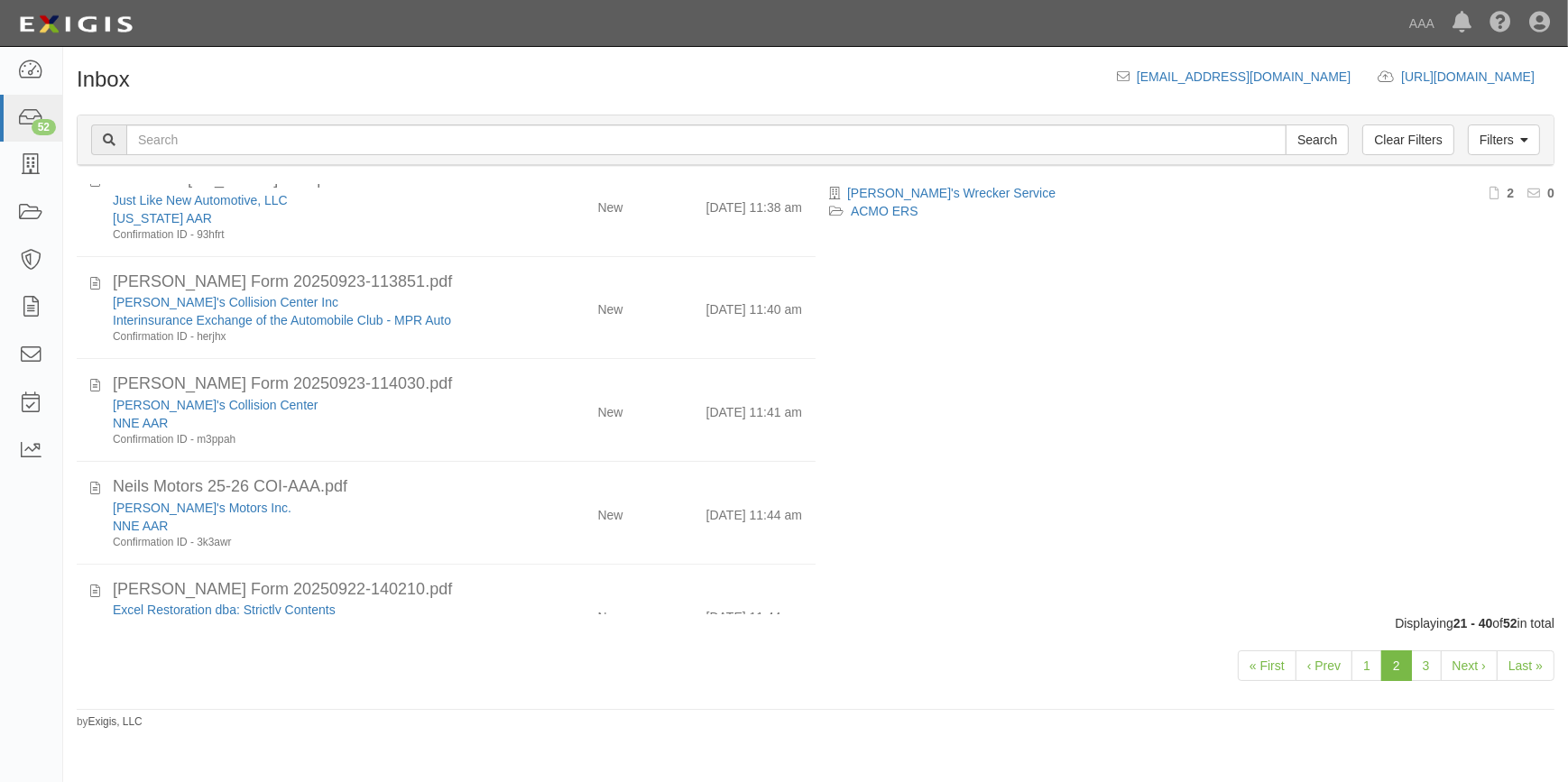
scroll to position [246, 0]
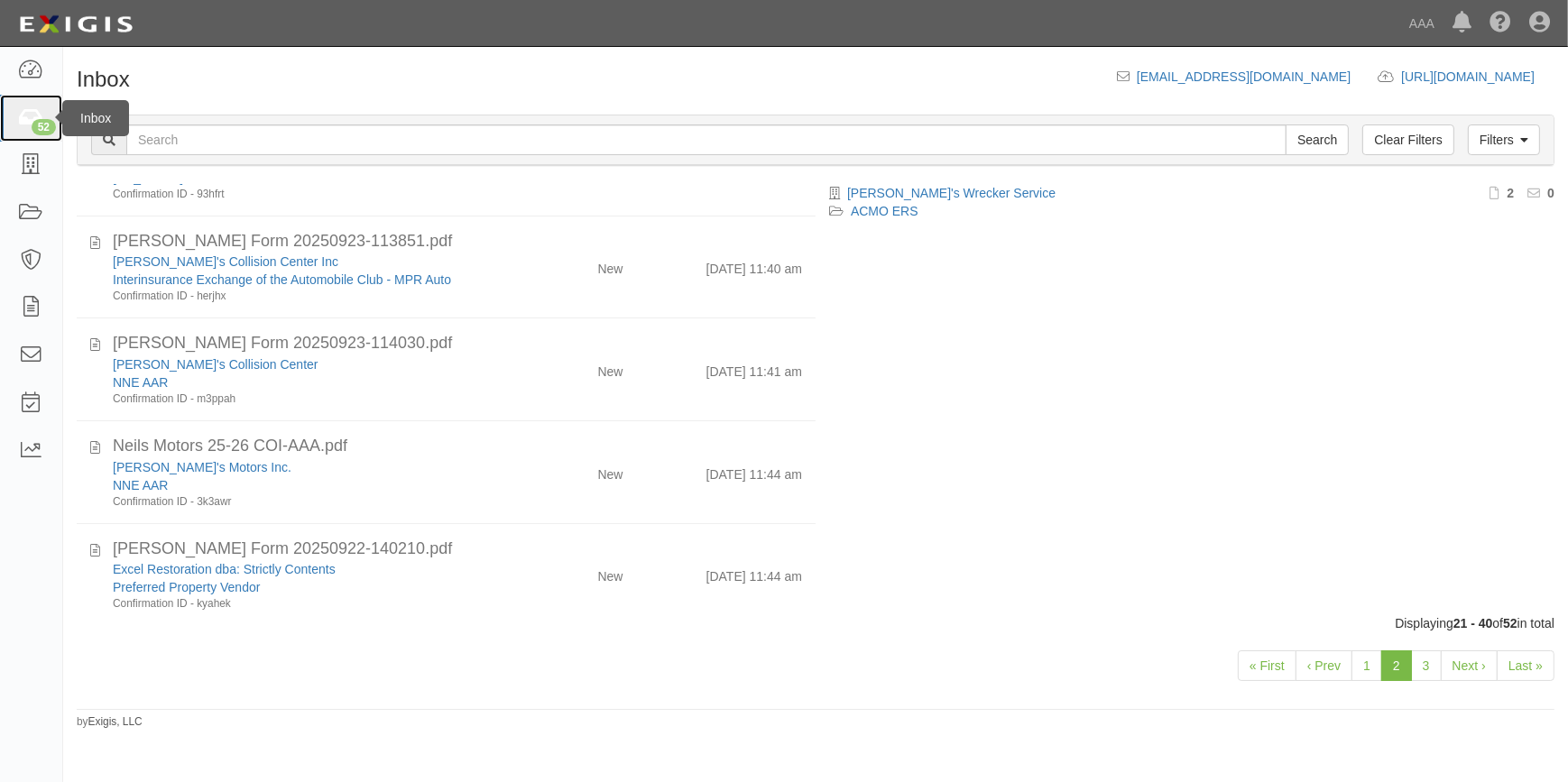
click at [23, 128] on link "52" at bounding box center [31, 119] width 63 height 48
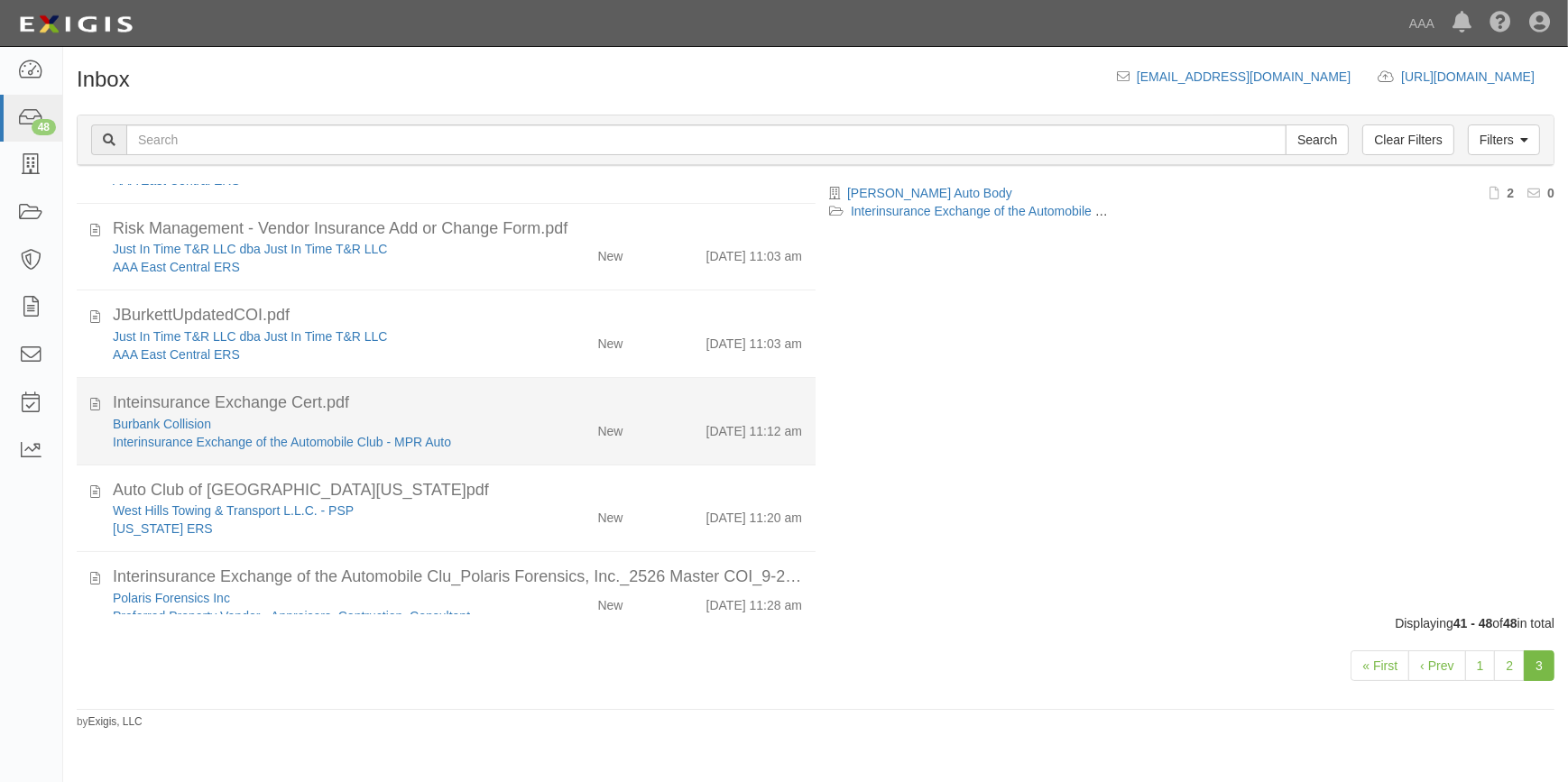
scroll to position [289, 0]
